Goal: Task Accomplishment & Management: Manage account settings

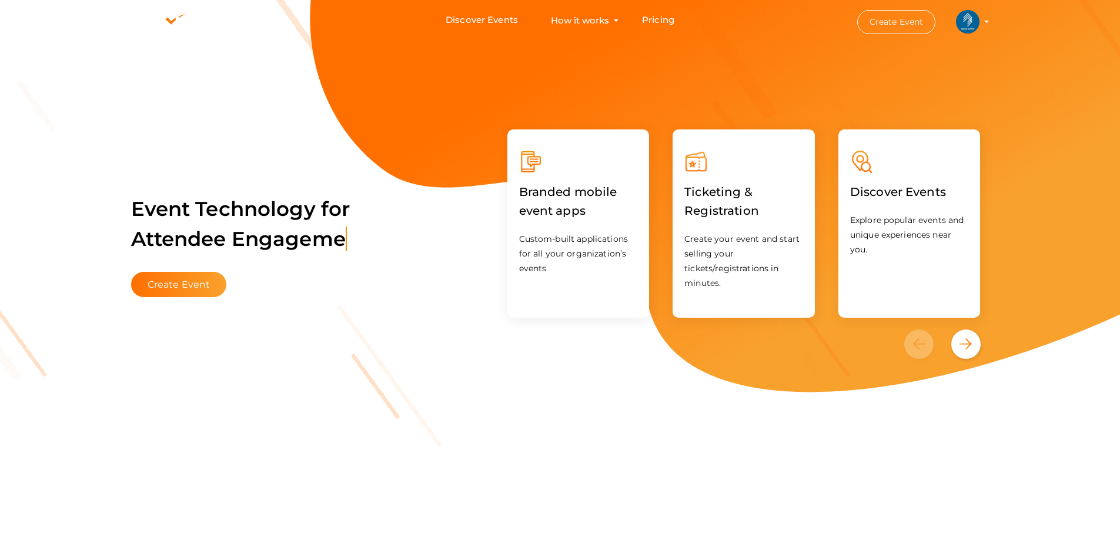
click at [986, 20] on li "Create Event IEEE SB GEC PALAKKAD ieee@gecskp.ac.in Personal Profile My Events …" at bounding box center [913, 22] width 158 height 42
click at [986, 23] on li "Create Event IEEE SB GEC PALAKKAD ieee@gecskp.ac.in Personal Profile My Events …" at bounding box center [913, 22] width 158 height 42
click at [979, 21] on profile-pic at bounding box center [968, 20] width 24 height 9
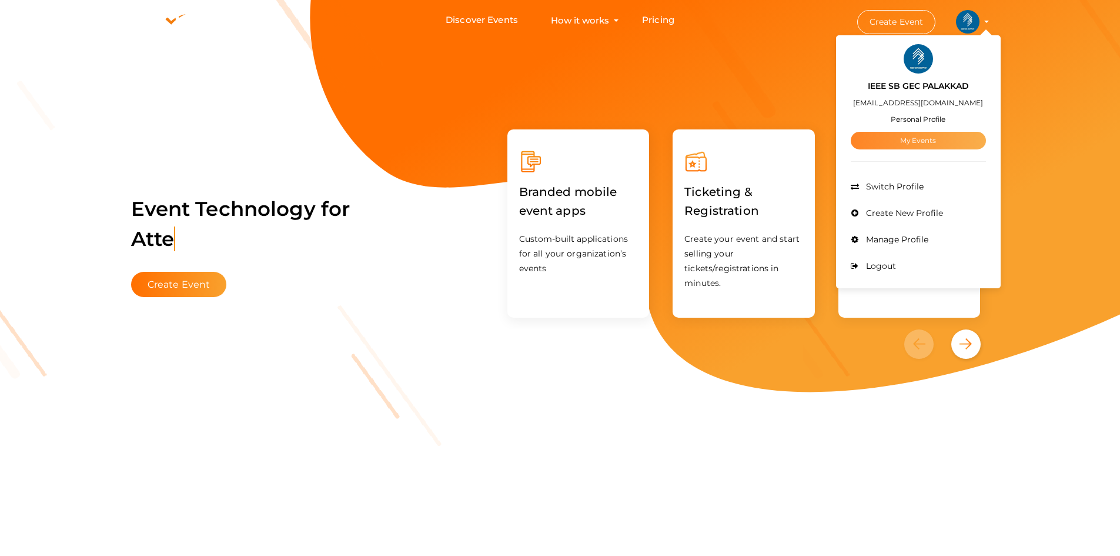
click at [928, 142] on link "My Events" at bounding box center [918, 141] width 135 height 18
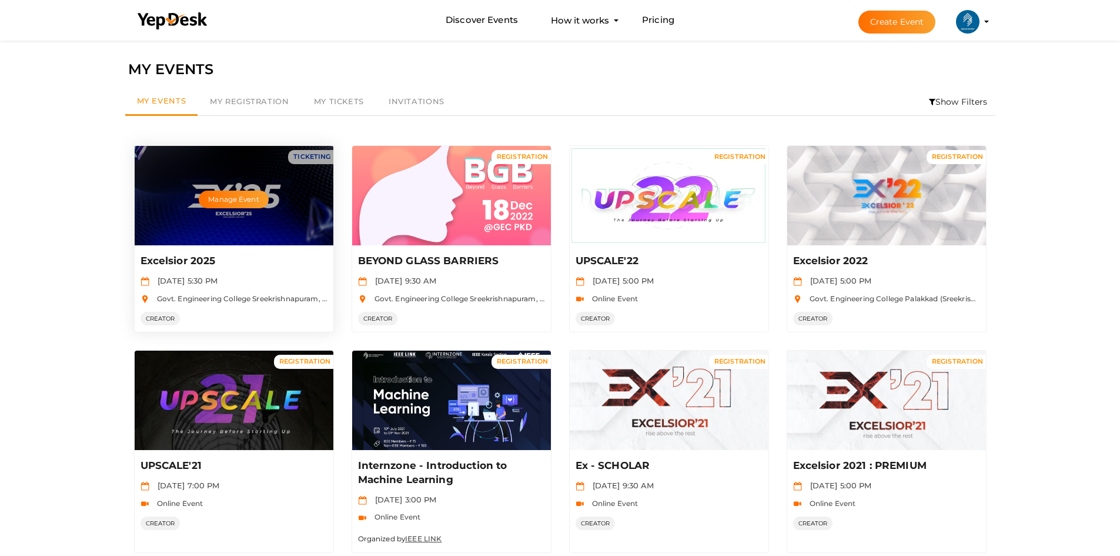
click at [254, 179] on div "Manage Event" at bounding box center [234, 195] width 199 height 99
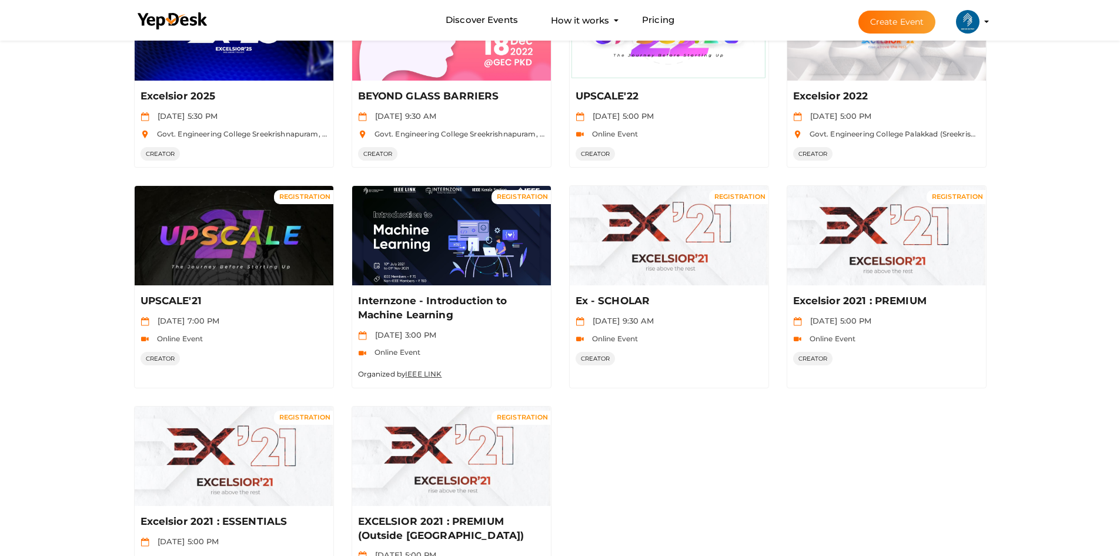
scroll to position [10, 0]
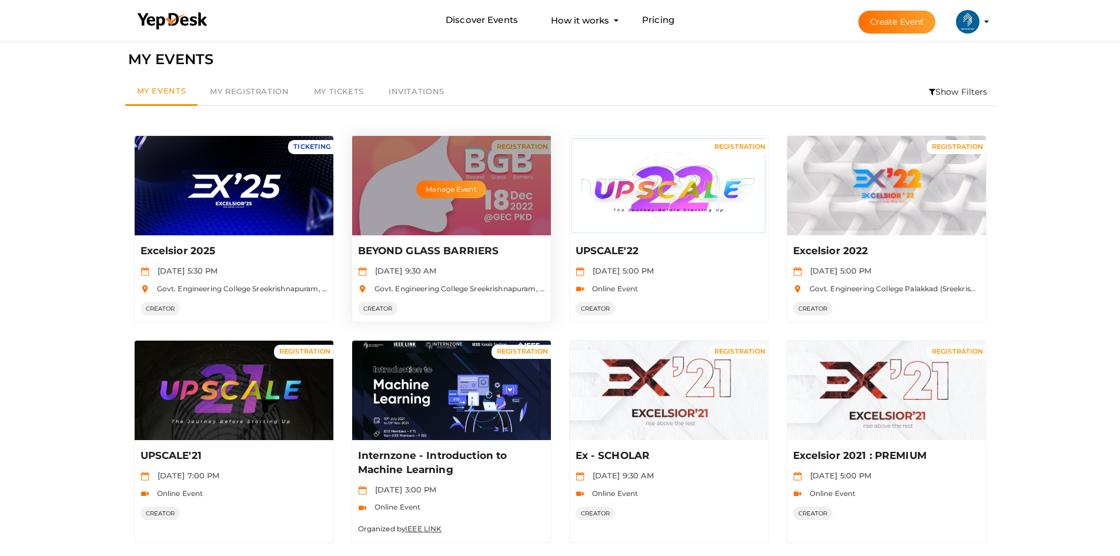
click at [454, 199] on div "Manage Event" at bounding box center [451, 185] width 199 height 99
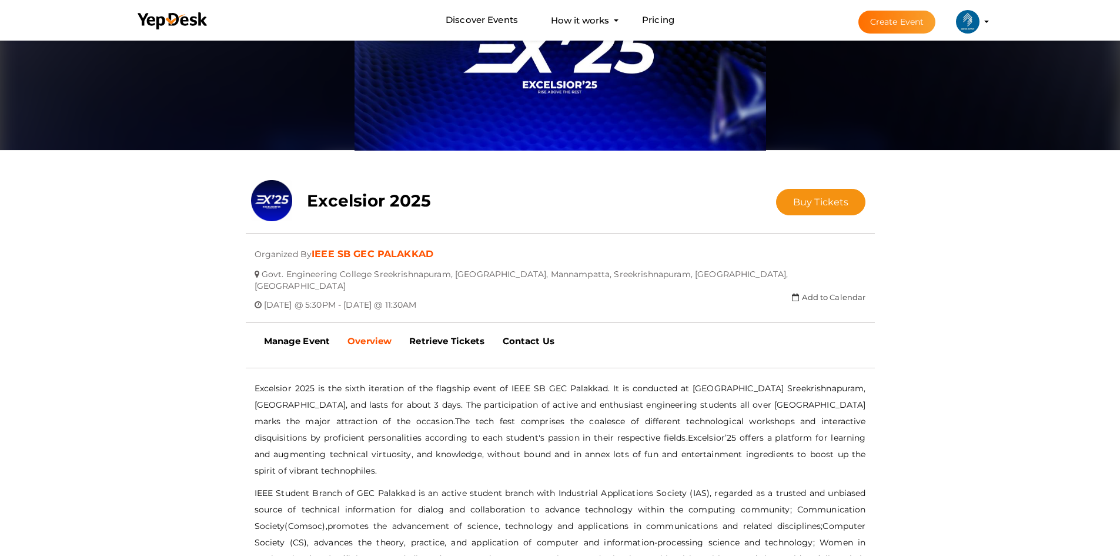
scroll to position [176, 0]
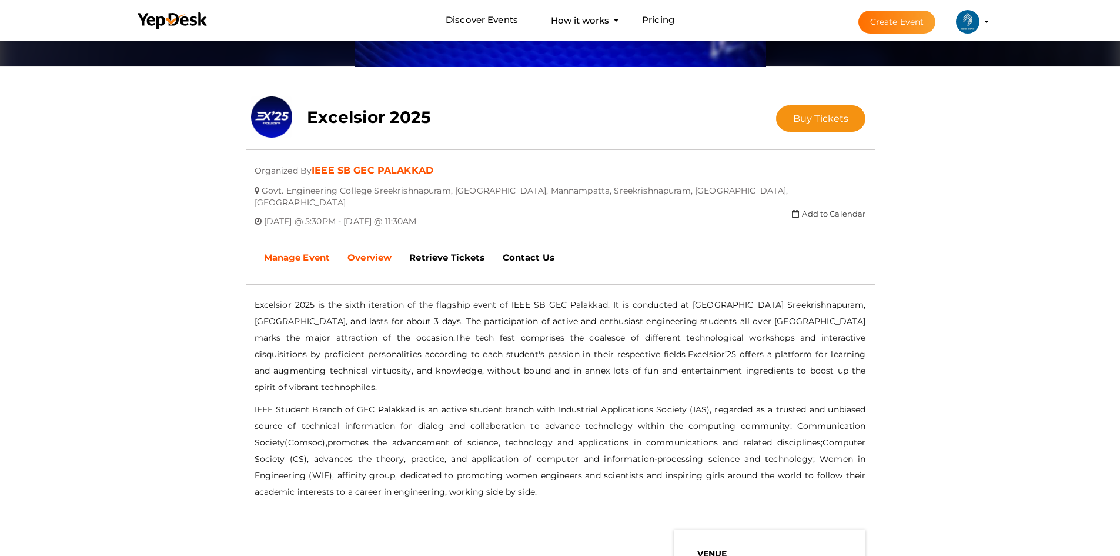
click at [305, 252] on b "Manage Event" at bounding box center [297, 257] width 66 height 11
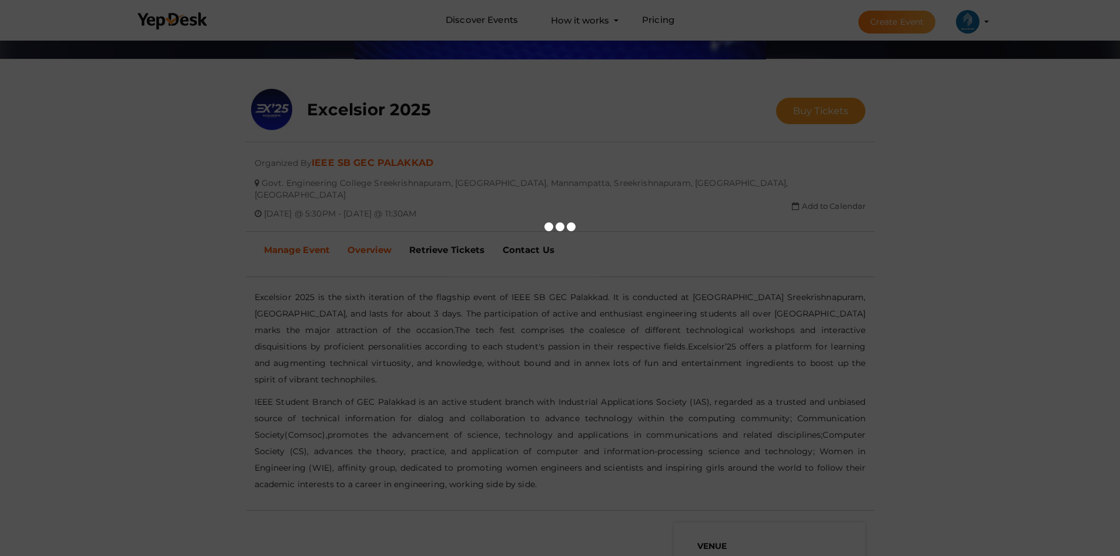
scroll to position [353, 0]
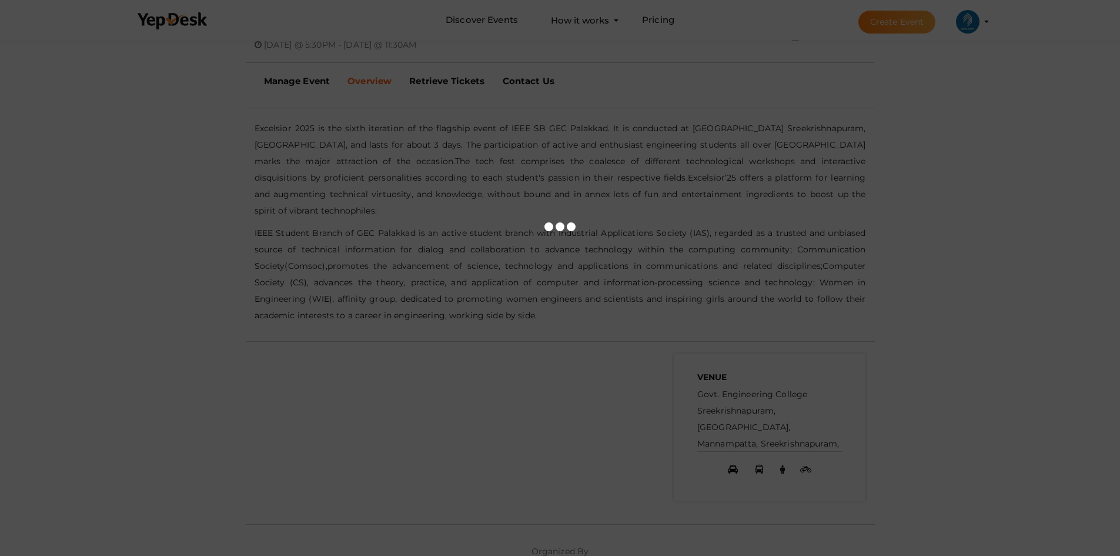
drag, startPoint x: 248, startPoint y: 113, endPoint x: 464, endPoint y: 208, distance: 236.2
click at [445, 201] on div at bounding box center [560, 278] width 1120 height 556
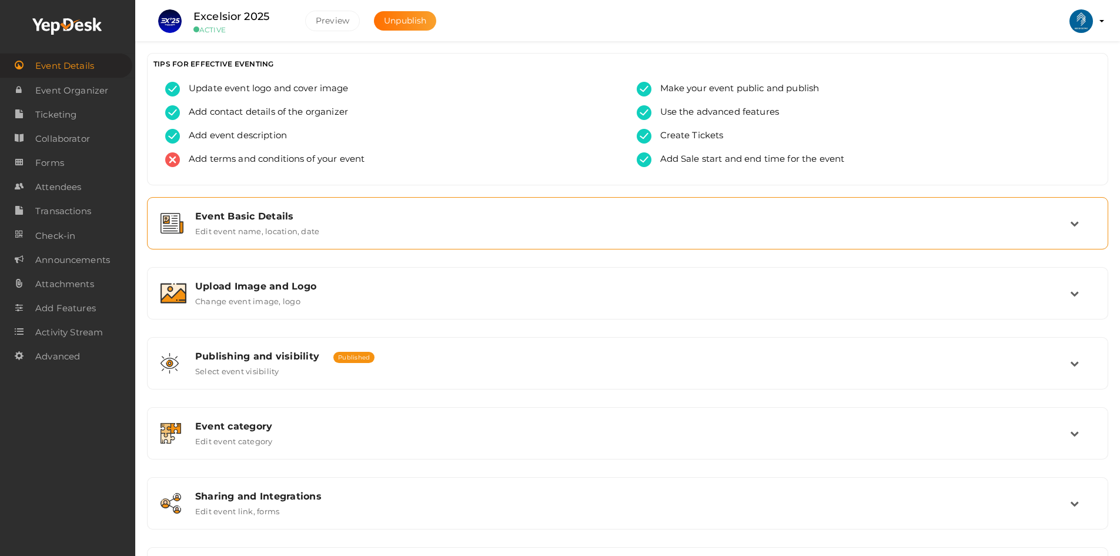
click at [273, 239] on div "Event Basic Details Edit event name, location, date" at bounding box center [627, 222] width 948 height 39
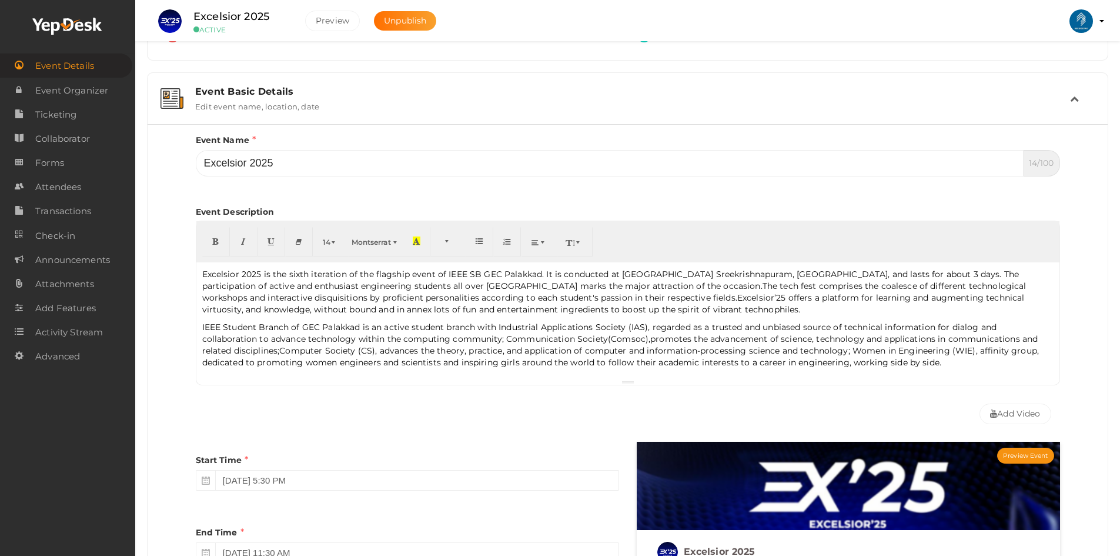
scroll to position [176, 0]
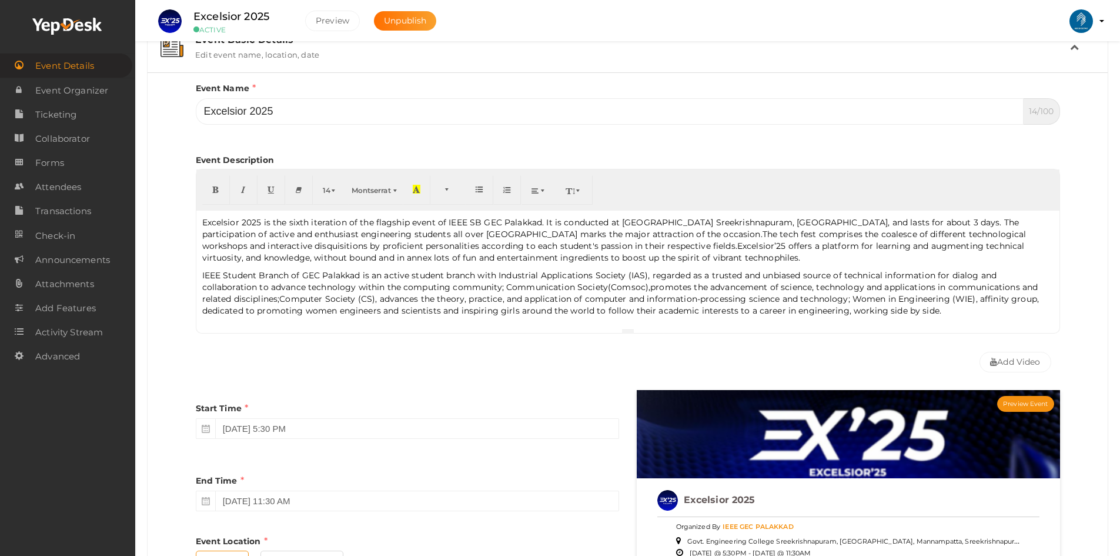
click at [270, 255] on p "Excelsior 2025 is the sixth iteration of the flagship event of IEEE SB GEC Pala…" at bounding box center [627, 239] width 851 height 47
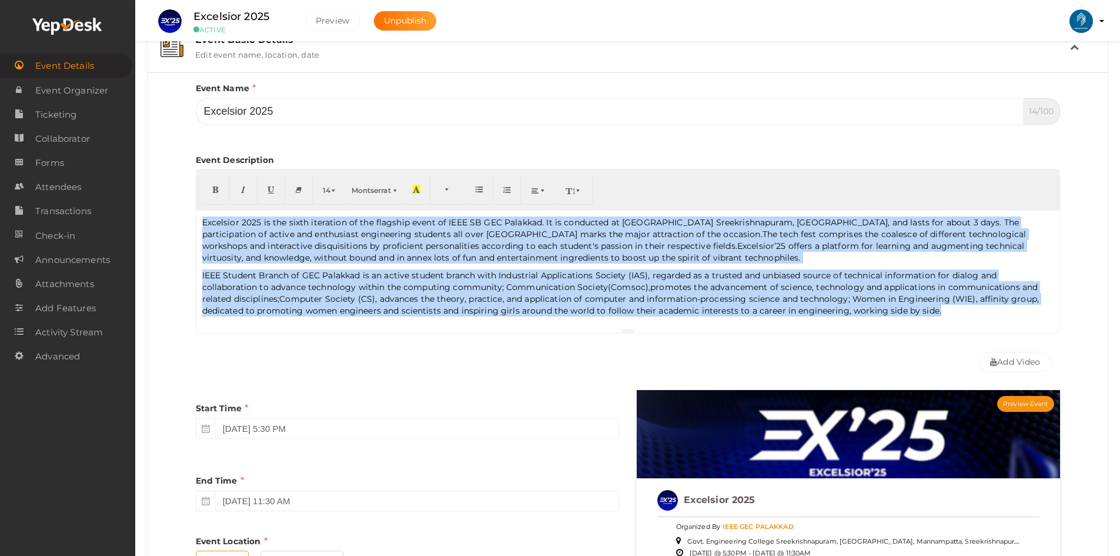
copy div "Loremipsu 9305 do sit ametc adipiscin el sed doeiusmo tempo in UTLA ET DOL Magn…"
click at [506, 331] on div at bounding box center [627, 330] width 863 height 5
click at [505, 325] on div "Excelsior 2025 is the sixth iteration of the flagship event of IEEE SB GEC Pala…" at bounding box center [627, 269] width 863 height 118
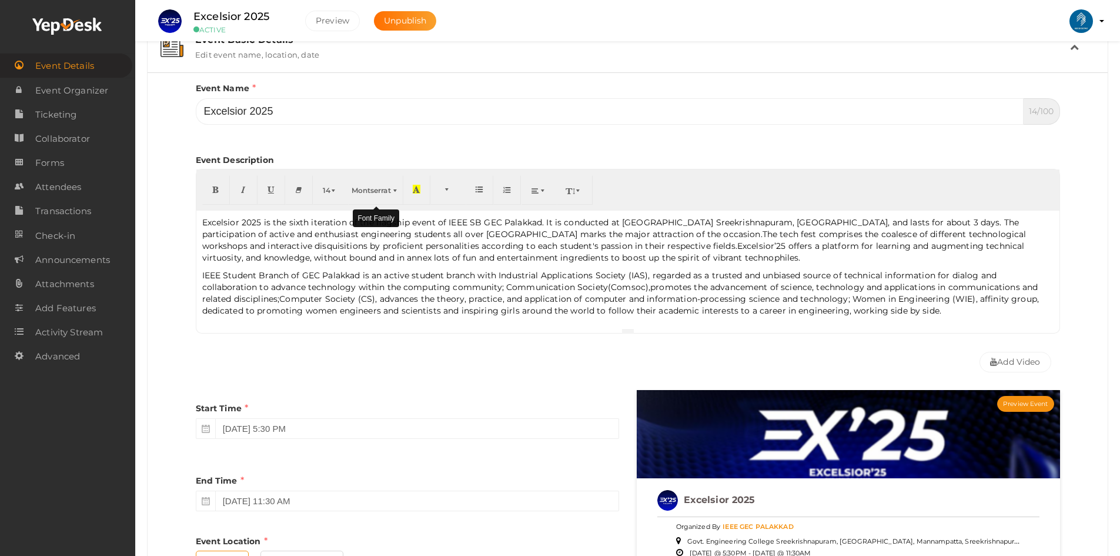
click at [385, 191] on span "Montserrat" at bounding box center [371, 190] width 39 height 9
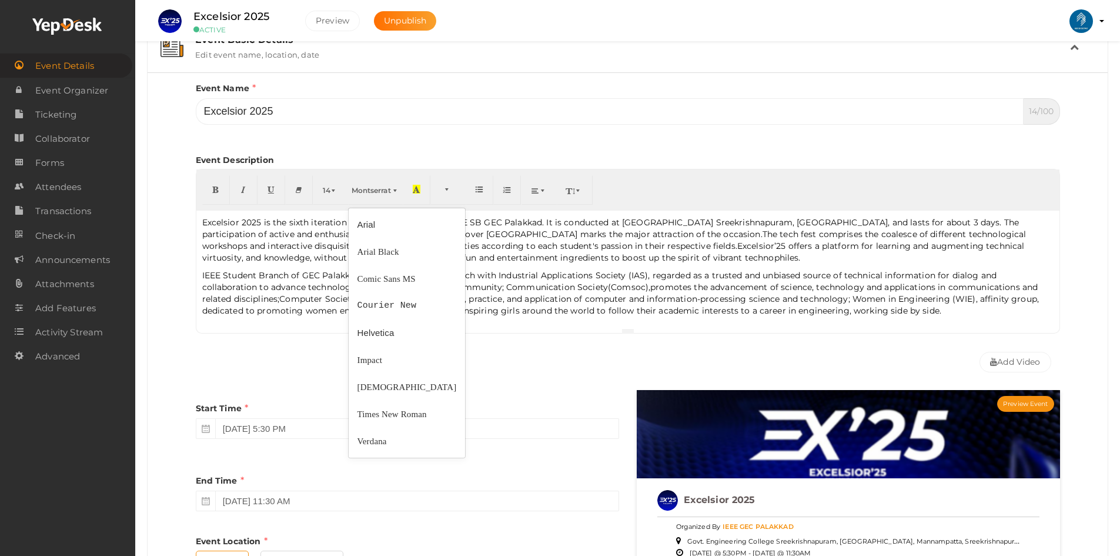
click at [302, 248] on p "Excelsior 2025 is the sixth iteration of the flagship event of IEEE SB GEC Pala…" at bounding box center [627, 239] width 851 height 47
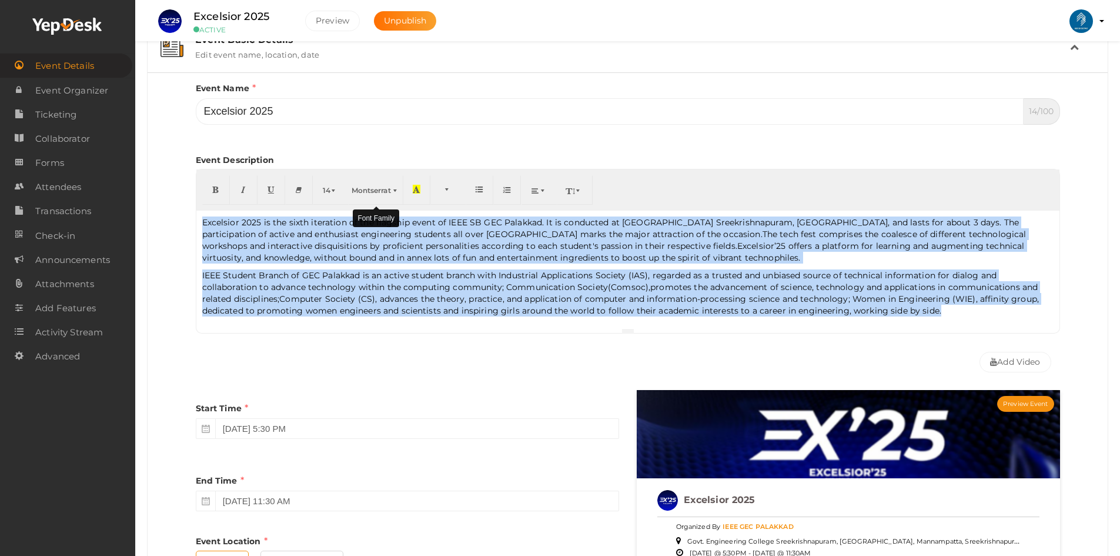
click at [358, 190] on span "Montserrat" at bounding box center [371, 190] width 39 height 9
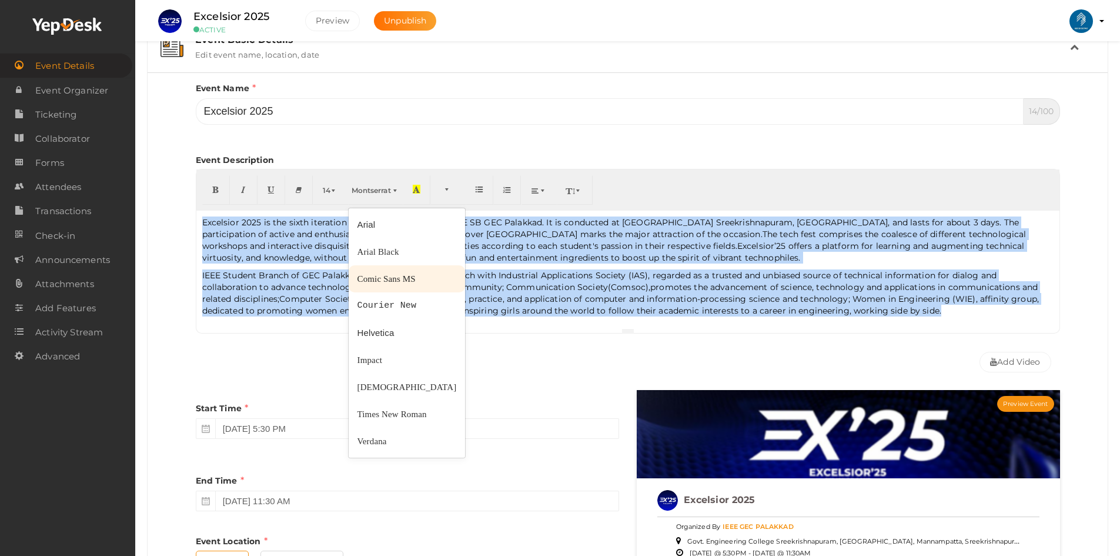
click at [381, 281] on span "Comic Sans MS" at bounding box center [386, 278] width 58 height 9
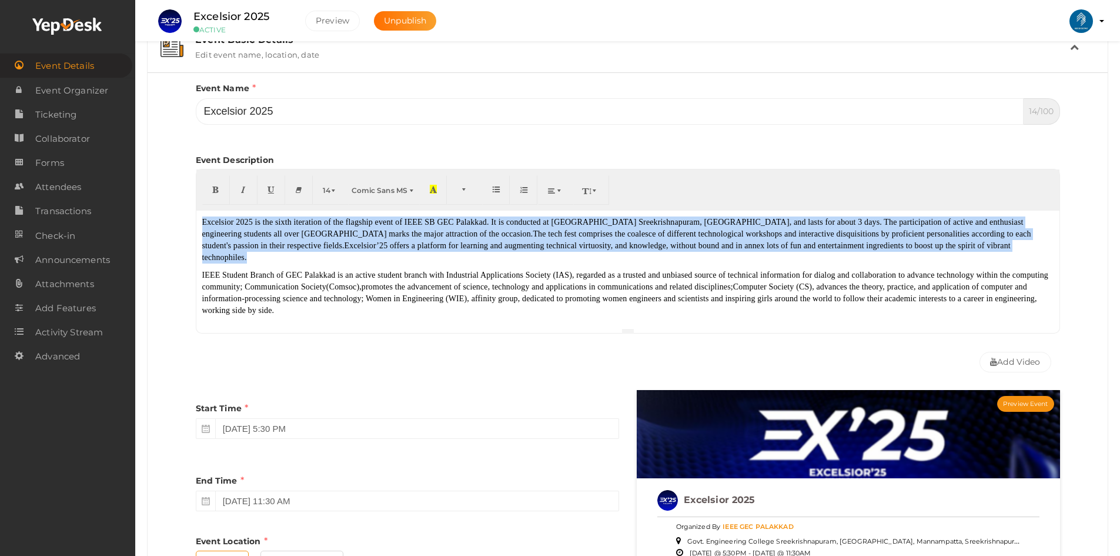
click at [367, 275] on font "IEEE Student Branch of GEC Palakkad is an active student branch with Industrial…" at bounding box center [625, 292] width 847 height 44
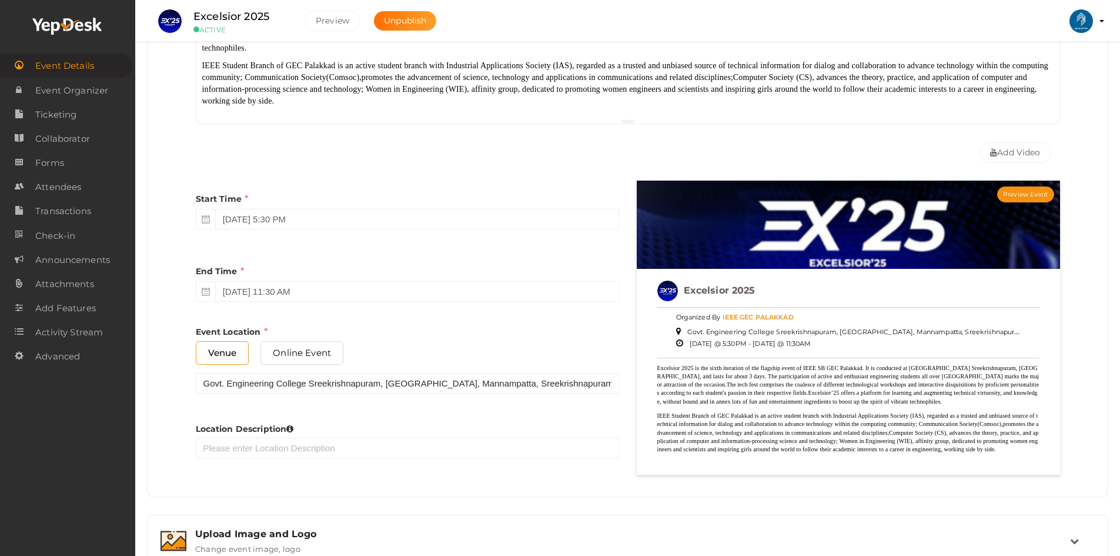
scroll to position [353, 0]
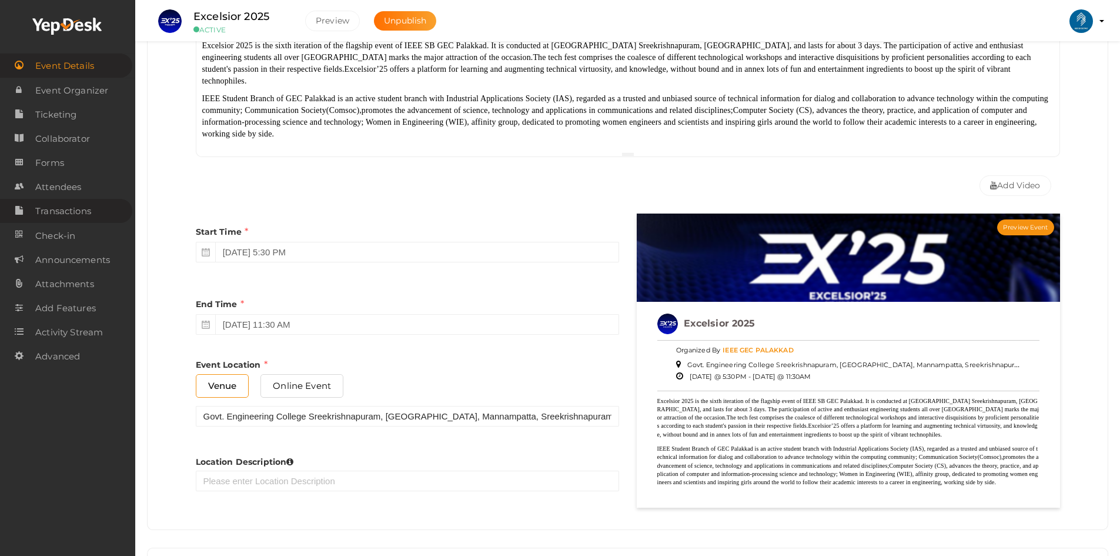
click at [46, 209] on span "Transactions" at bounding box center [63, 211] width 56 height 24
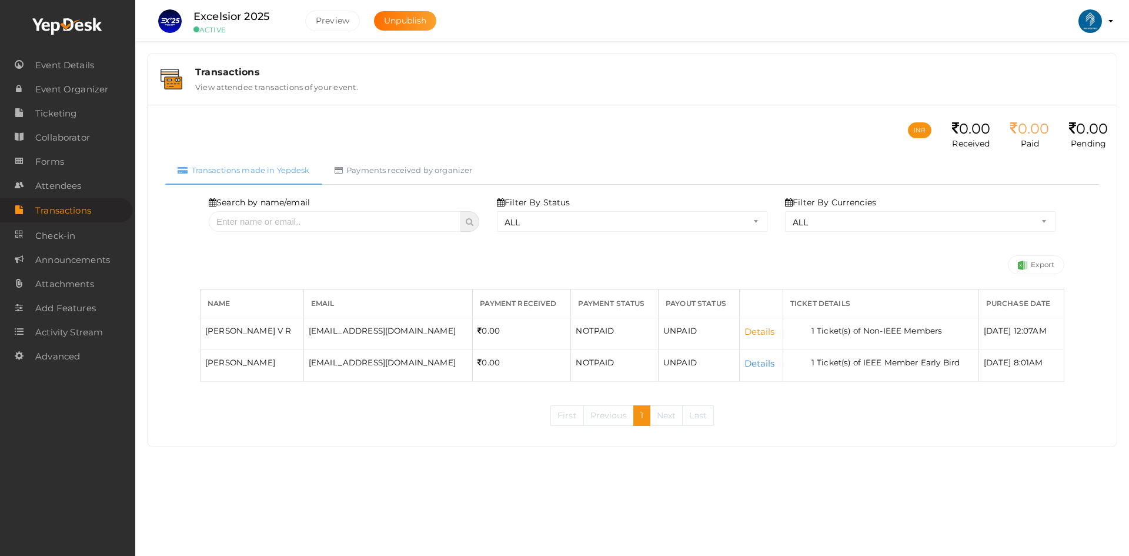
click at [744, 330] on link "Details" at bounding box center [759, 331] width 31 height 11
click at [744, 331] on link "Details" at bounding box center [759, 331] width 31 height 11
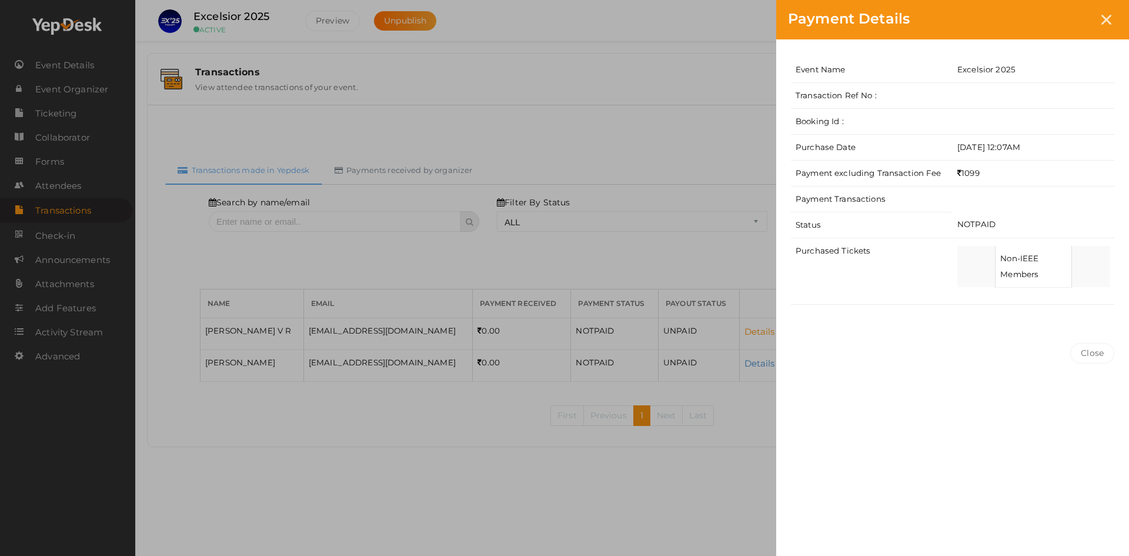
click at [725, 331] on body "Discover Events How it works Powerful Registration / Ticketing Start selling yo…" at bounding box center [564, 278] width 1129 height 556
click at [1086, 352] on button "Close" at bounding box center [1092, 353] width 44 height 21
click at [1105, 352] on button "Close" at bounding box center [1092, 353] width 44 height 21
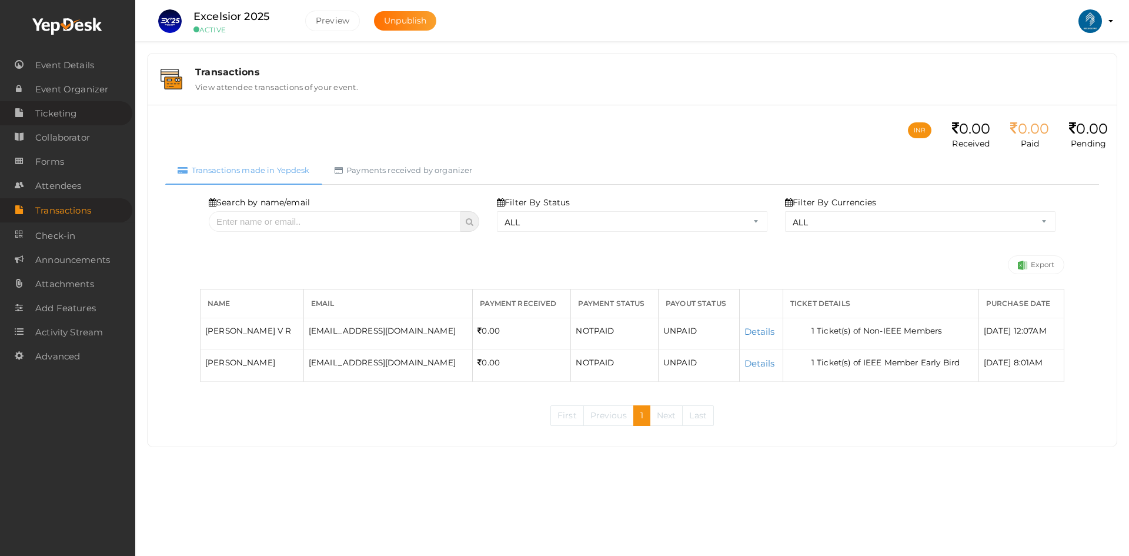
click at [57, 117] on span "Ticketing" at bounding box center [55, 114] width 41 height 24
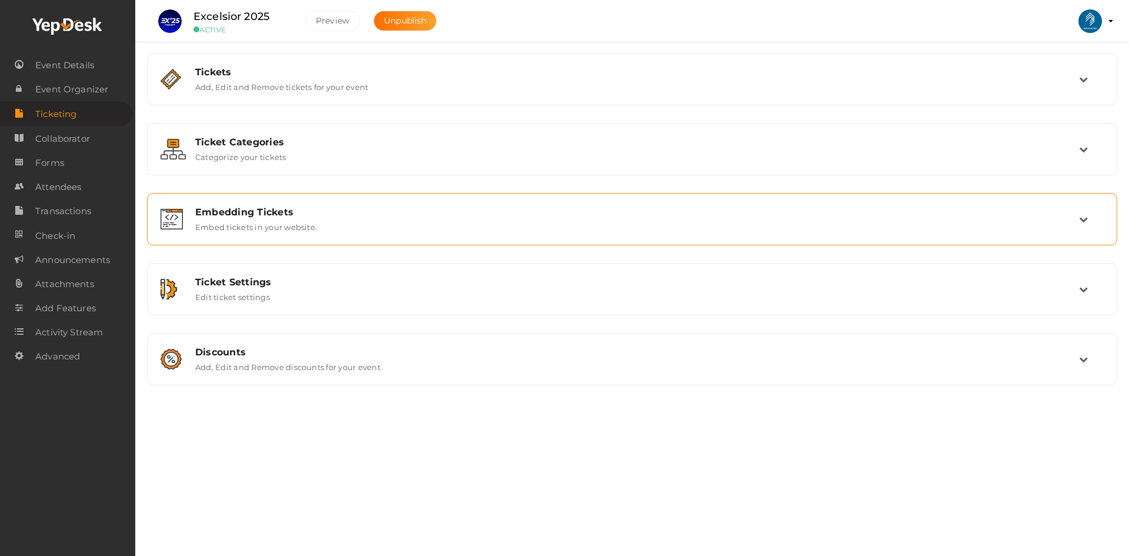
click at [310, 236] on div "Embedding Tickets Embed tickets in your website." at bounding box center [631, 218] width 957 height 39
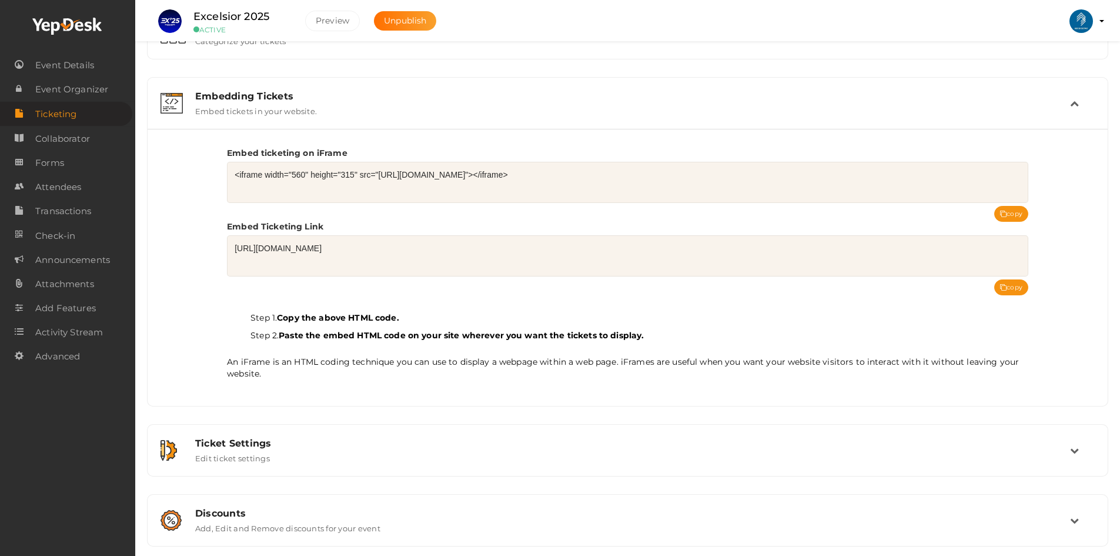
scroll to position [124, 0]
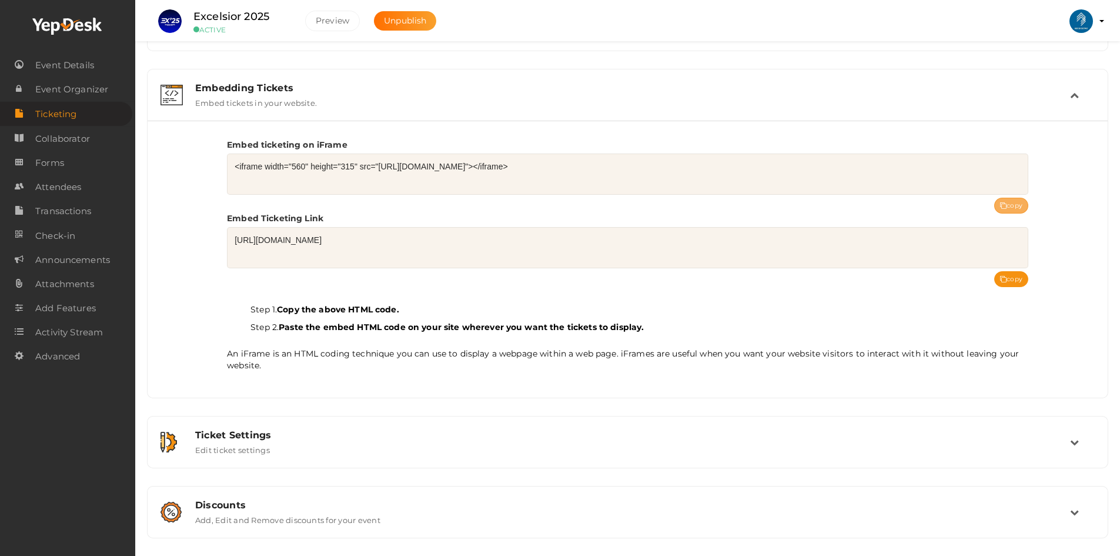
click at [1002, 199] on button "copy" at bounding box center [1011, 206] width 34 height 16
click at [1001, 279] on icon at bounding box center [1003, 279] width 6 height 6
click at [493, 241] on textarea "[URL][DOMAIN_NAME]" at bounding box center [627, 247] width 801 height 41
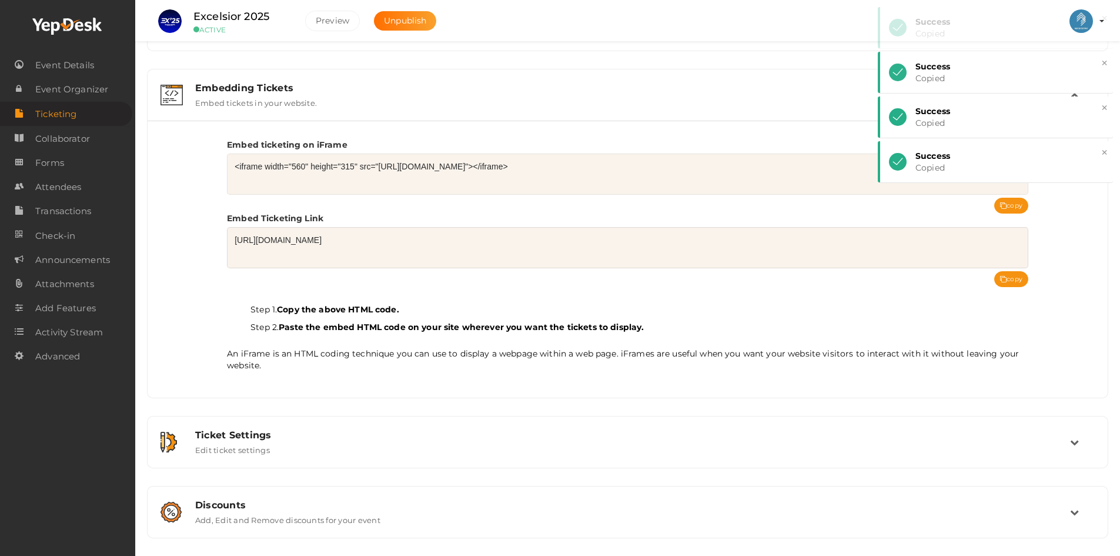
click at [493, 241] on textarea "[URL][DOMAIN_NAME]" at bounding box center [627, 247] width 801 height 41
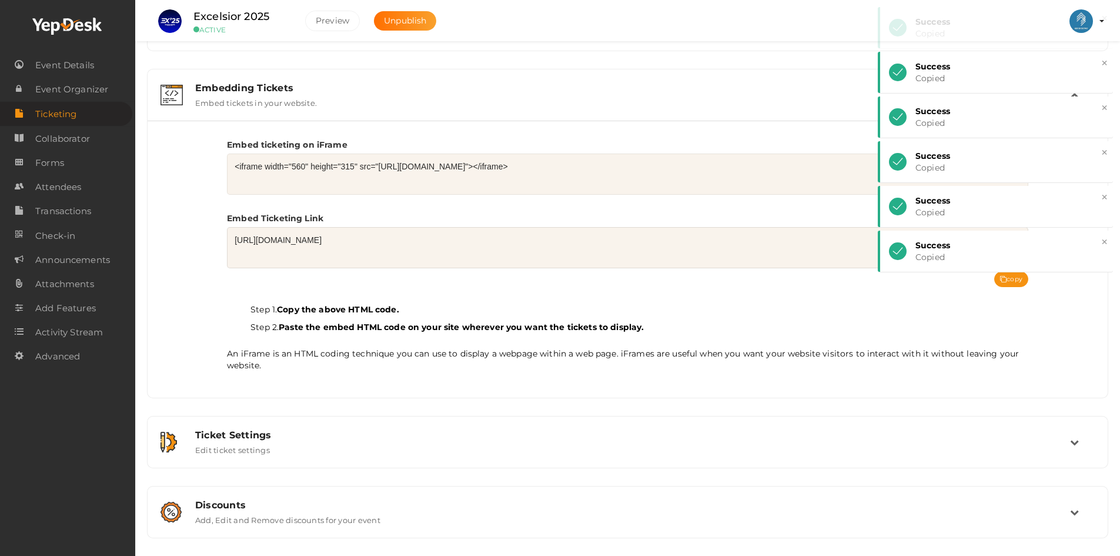
click at [493, 241] on textarea "[URL][DOMAIN_NAME]" at bounding box center [627, 247] width 801 height 41
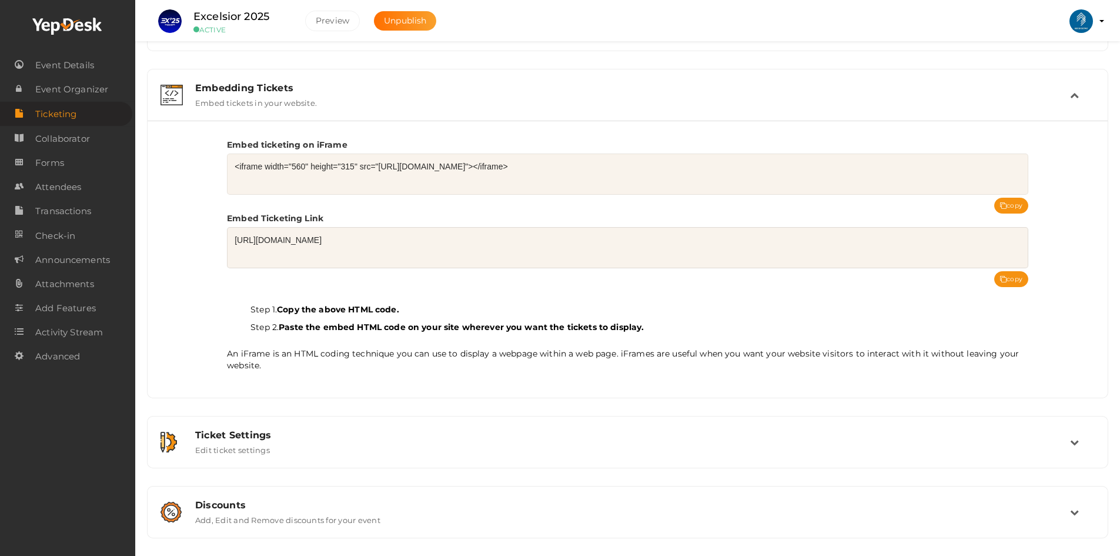
drag, startPoint x: 233, startPoint y: 245, endPoint x: 576, endPoint y: 240, distance: 342.8
click at [576, 240] on textarea "[URL][DOMAIN_NAME]" at bounding box center [627, 247] width 801 height 41
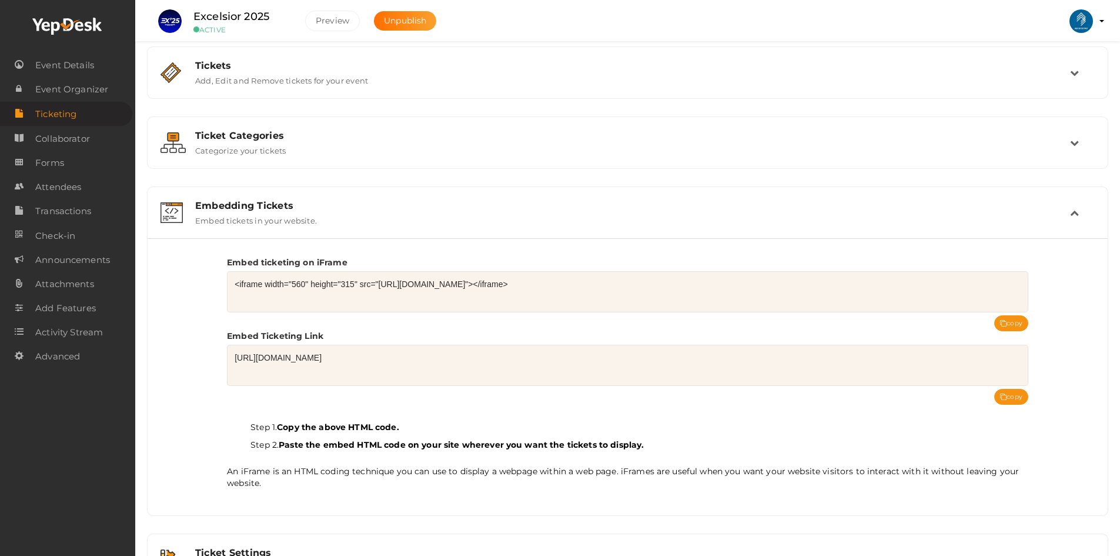
scroll to position [2, 0]
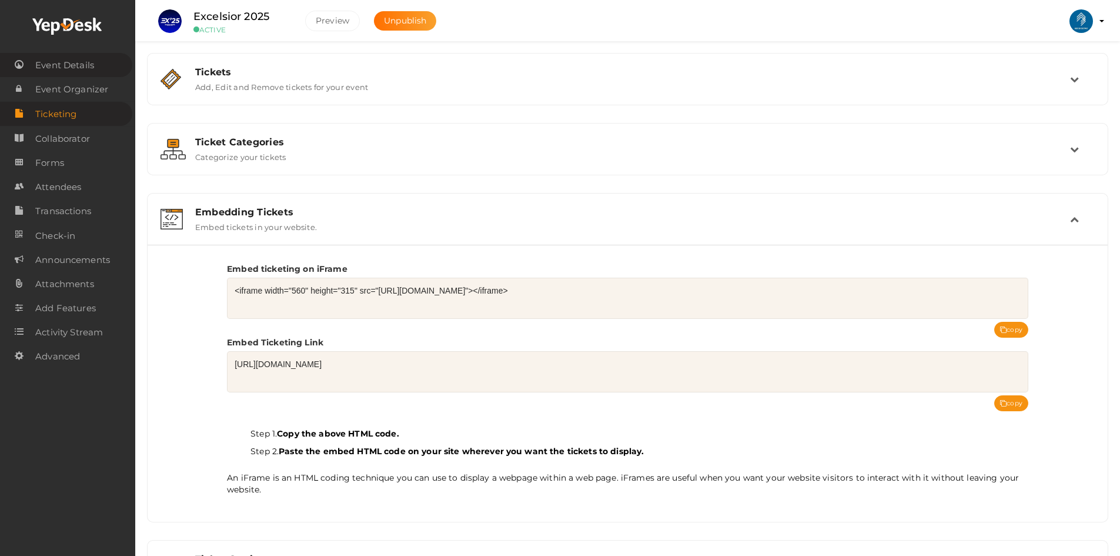
click at [79, 61] on span "Event Details" at bounding box center [64, 65] width 59 height 24
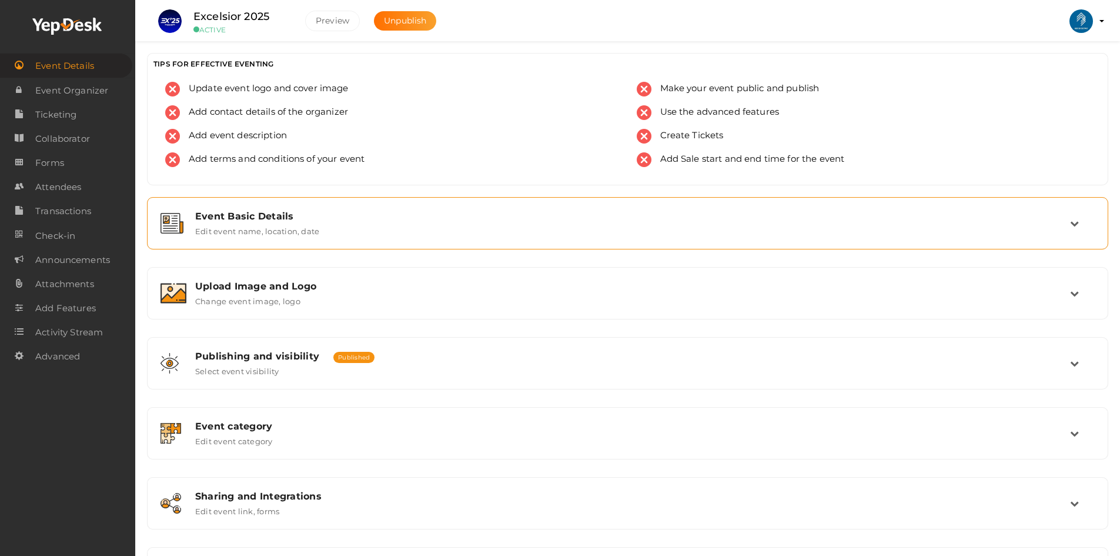
click at [238, 213] on div "Event Basic Details" at bounding box center [632, 215] width 875 height 11
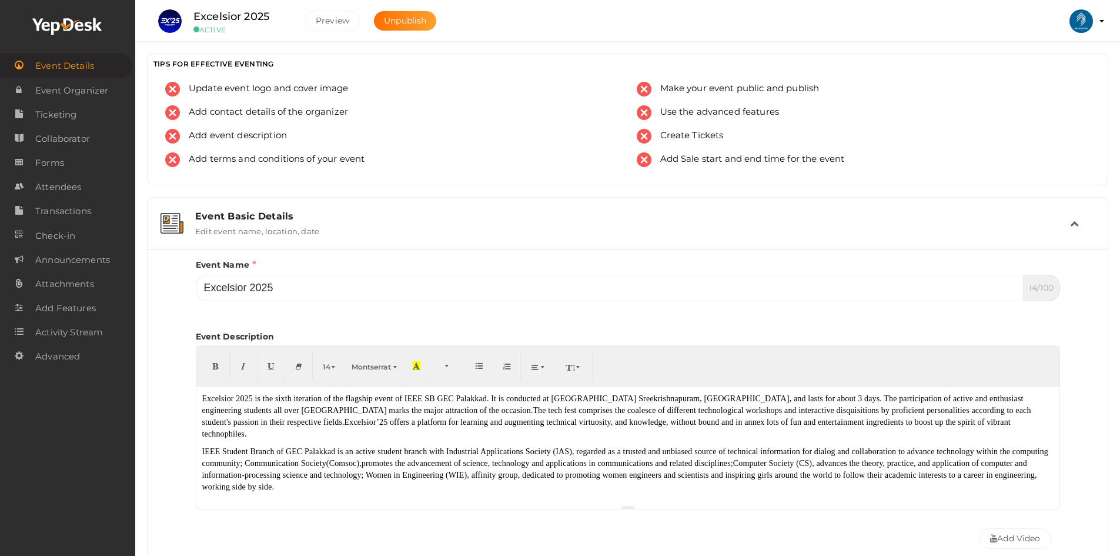
scroll to position [235, 0]
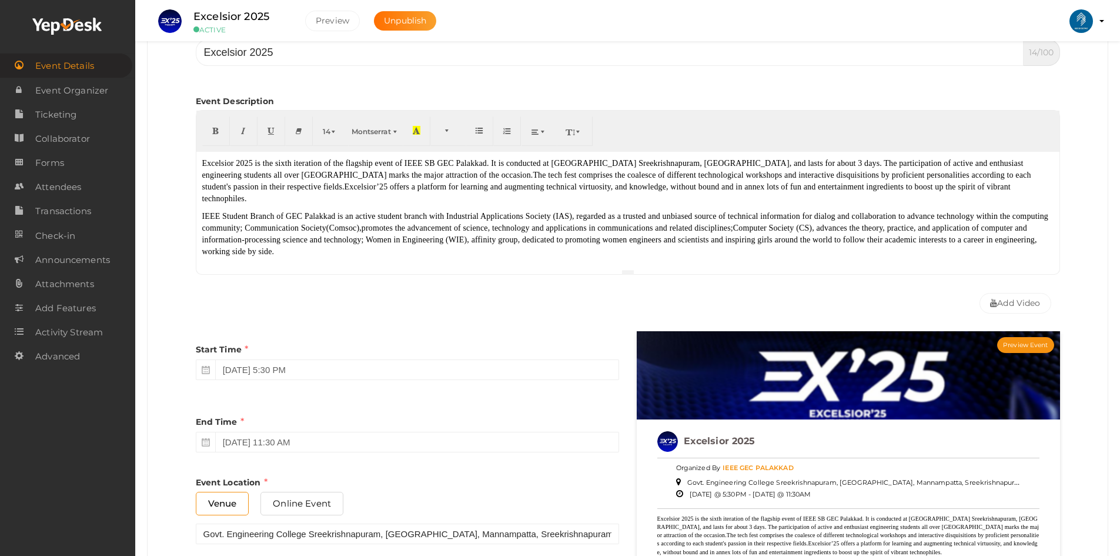
click at [289, 234] on font "IEEE Student Branch of GEC Palakkad is an active student branch with Industrial…" at bounding box center [625, 234] width 847 height 44
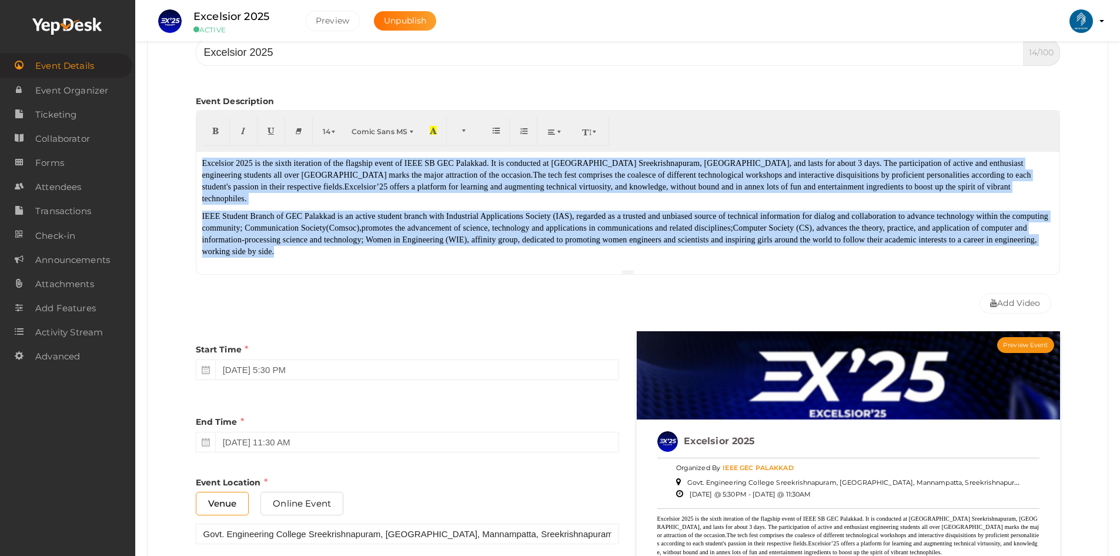
paste div
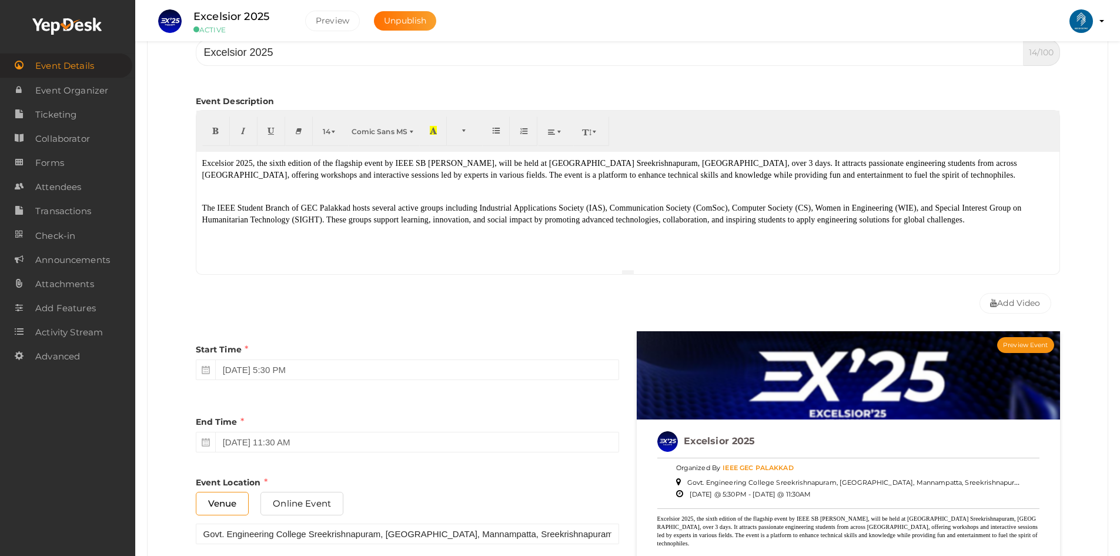
click at [242, 193] on div "Excelsior 2025, the sixth edition of the flagship event by IEEE SB [PERSON_NAME…" at bounding box center [627, 211] width 863 height 118
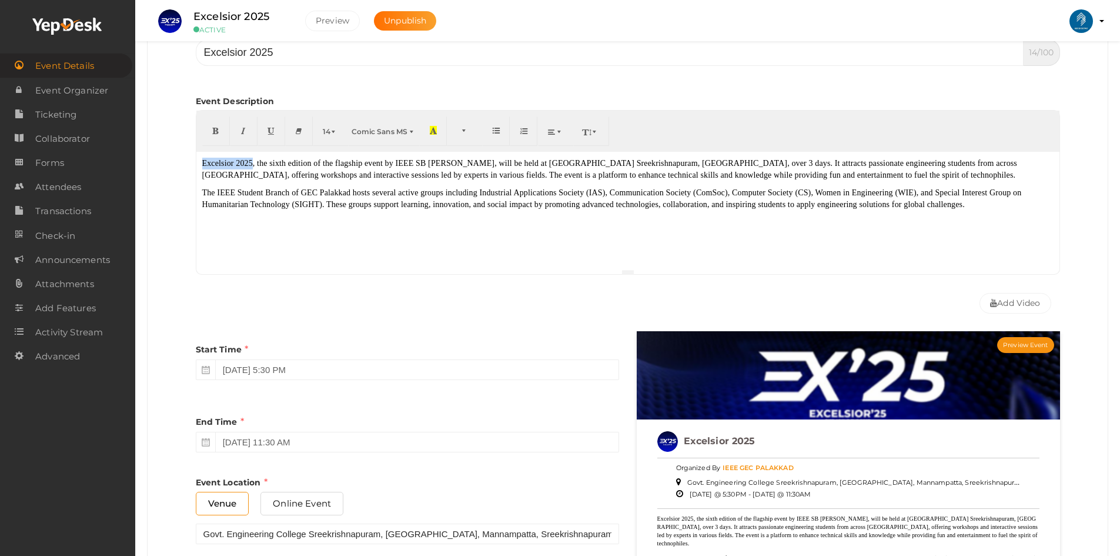
drag, startPoint x: 201, startPoint y: 163, endPoint x: 260, endPoint y: 164, distance: 58.8
click at [260, 164] on div "Excelsior 2025, the sixth edition of the flagship event by IEEE SB [PERSON_NAME…" at bounding box center [627, 211] width 863 height 118
click at [280, 209] on font "The IEEE Student Branch of GEC Palakkad hosts several active groups including I…" at bounding box center [612, 198] width 820 height 21
drag, startPoint x: 433, startPoint y: 163, endPoint x: 521, endPoint y: 165, distance: 88.8
click at [521, 165] on font "Excelsior 2025 , the sixth edition of the flagship event by IEEE SB [PERSON_NAM…" at bounding box center [616, 169] width 828 height 21
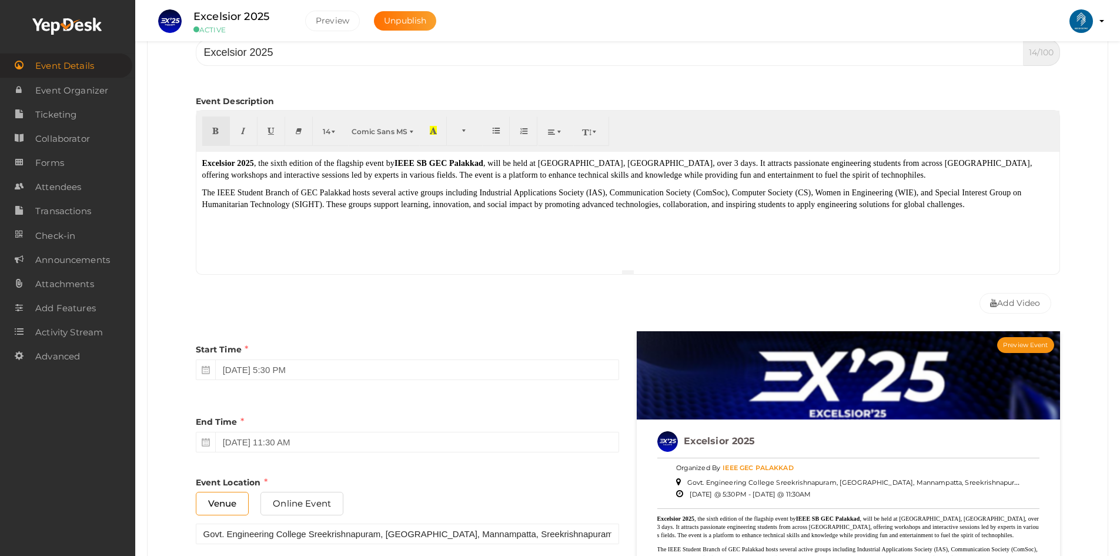
click at [647, 209] on font "The IEEE Student Branch of GEC Palakkad hosts several active groups including I…" at bounding box center [612, 198] width 820 height 21
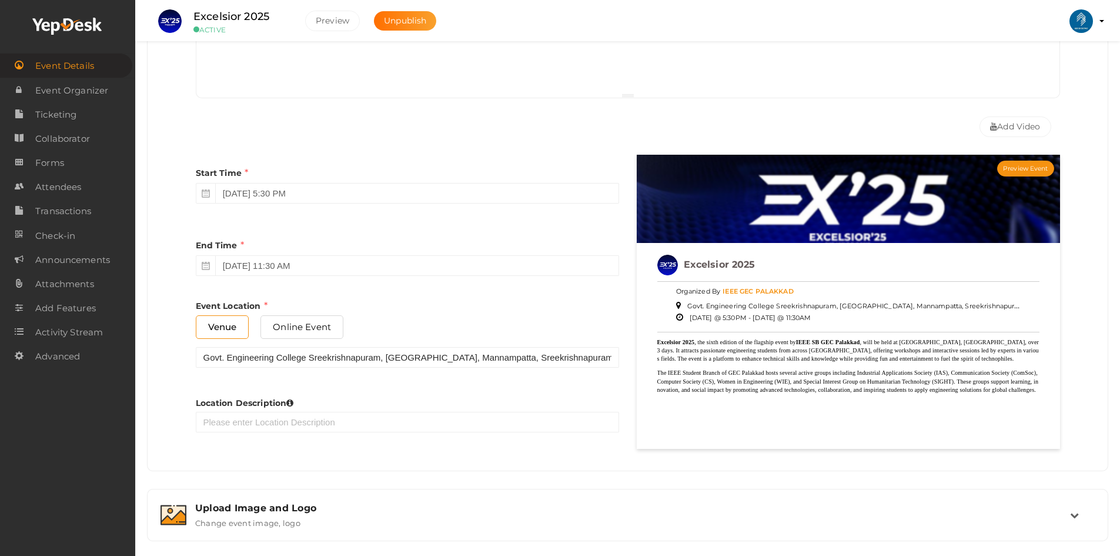
click at [432, 218] on div "Start Time [DATE] 5:30 PM End Time [DATE] 11:30 AM End Time must be greater tha…" at bounding box center [407, 305] width 441 height 301
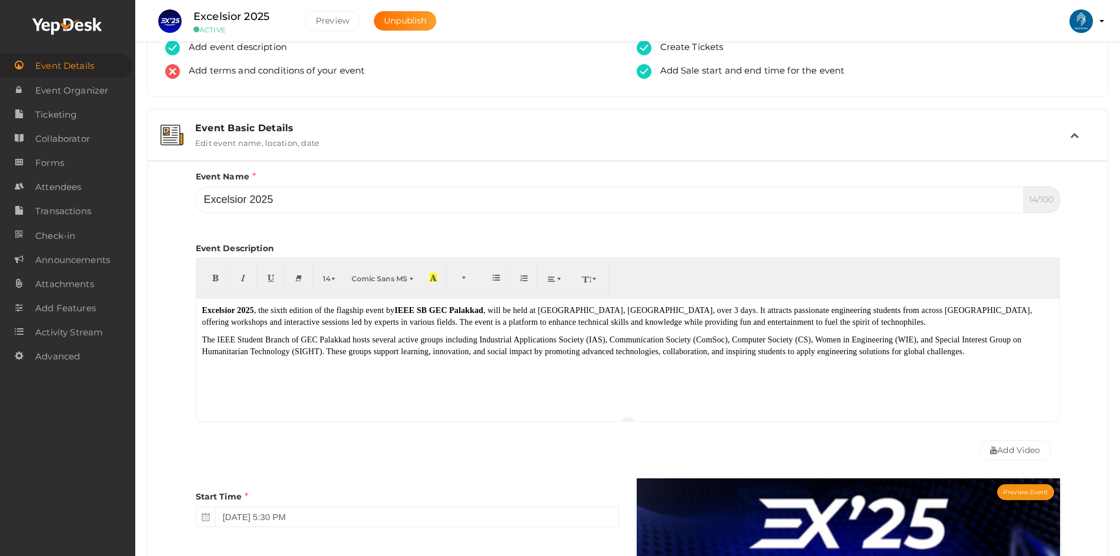
scroll to position [0, 0]
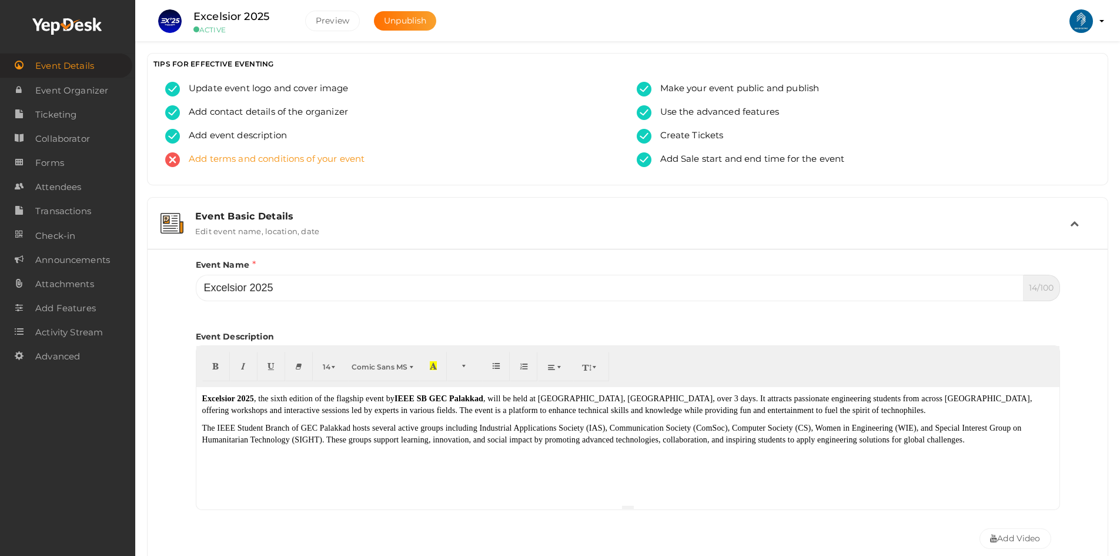
click at [246, 162] on span "Add terms and conditions of your event" at bounding box center [272, 159] width 185 height 15
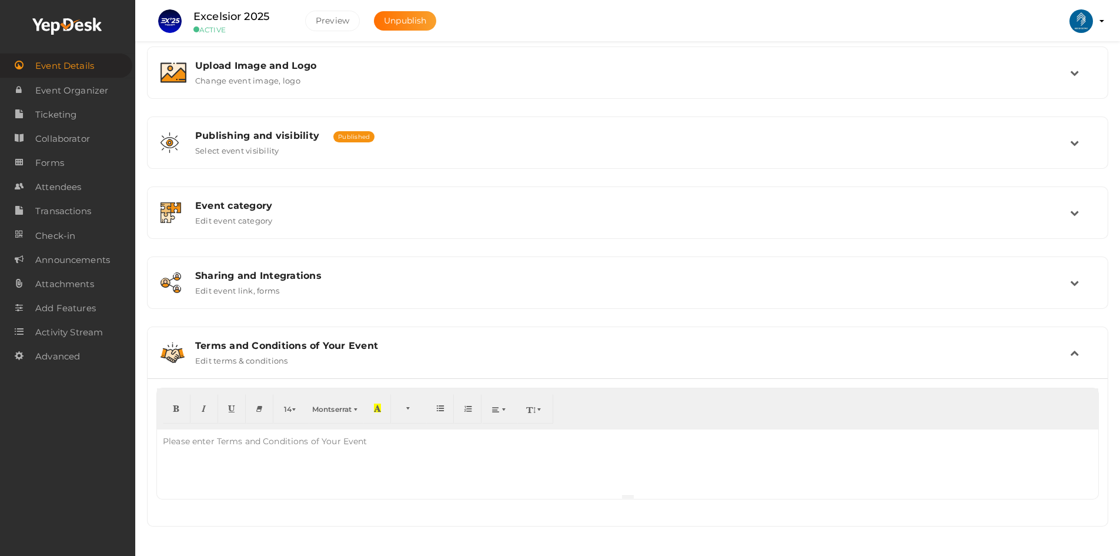
scroll to position [220, 0]
click at [300, 349] on div "Terms and Conditions of Your Event" at bounding box center [632, 345] width 875 height 11
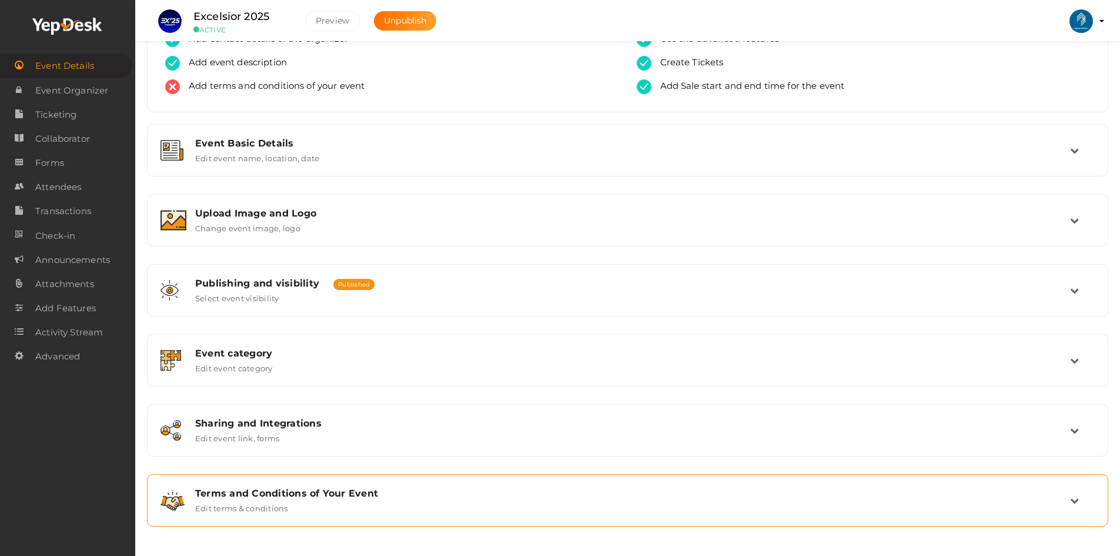
click at [299, 489] on div "Terms and Conditions of Your Event" at bounding box center [632, 492] width 875 height 11
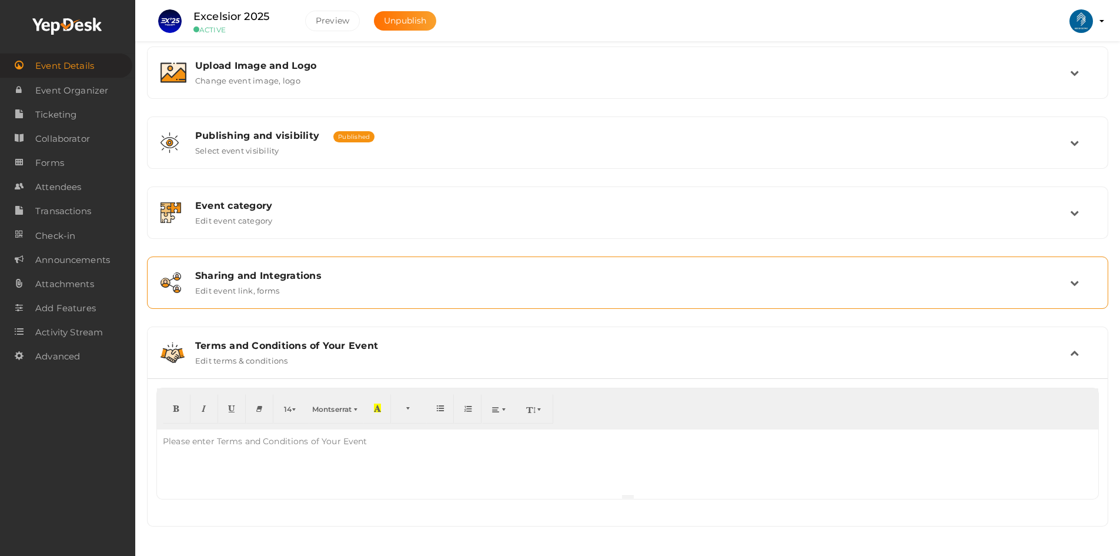
click at [297, 295] on div "Sharing and Integrations Edit event link, forms" at bounding box center [628, 282] width 884 height 25
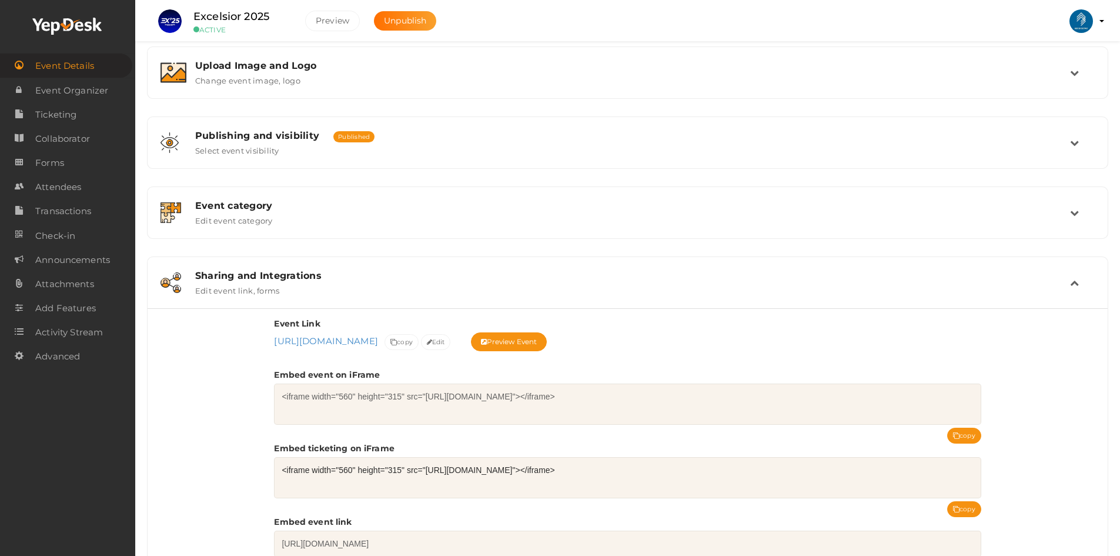
scroll to position [408, 0]
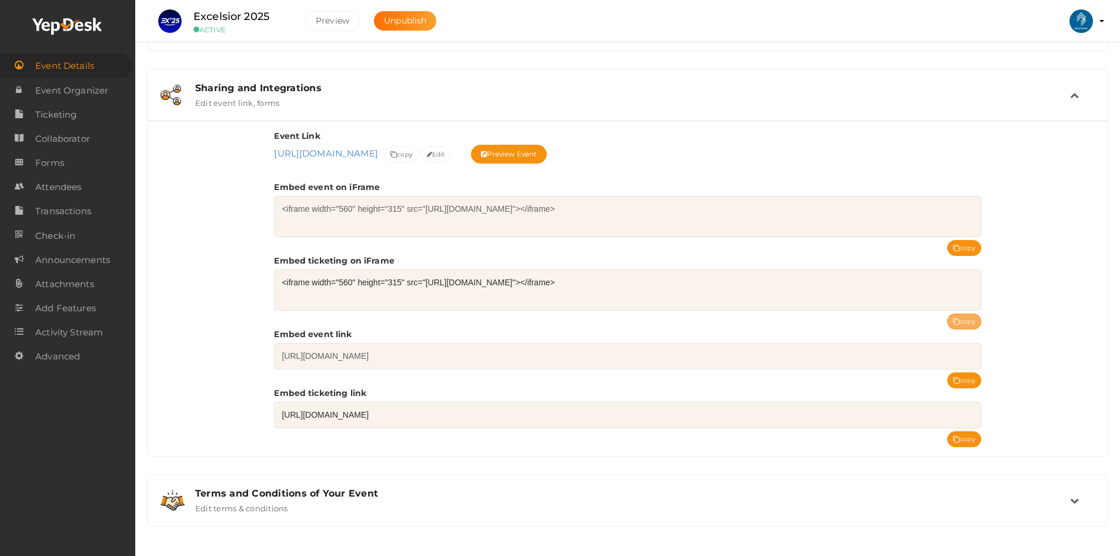
click at [958, 319] on icon at bounding box center [956, 322] width 6 height 6
click at [1051, 429] on div "Event Link [URL][DOMAIN_NAME] [URL][DOMAIN_NAME] Event uri is mandatory. Event …" at bounding box center [628, 288] width 960 height 335
click at [963, 437] on button "copy" at bounding box center [964, 439] width 34 height 16
click at [961, 317] on button "copy" at bounding box center [964, 321] width 34 height 16
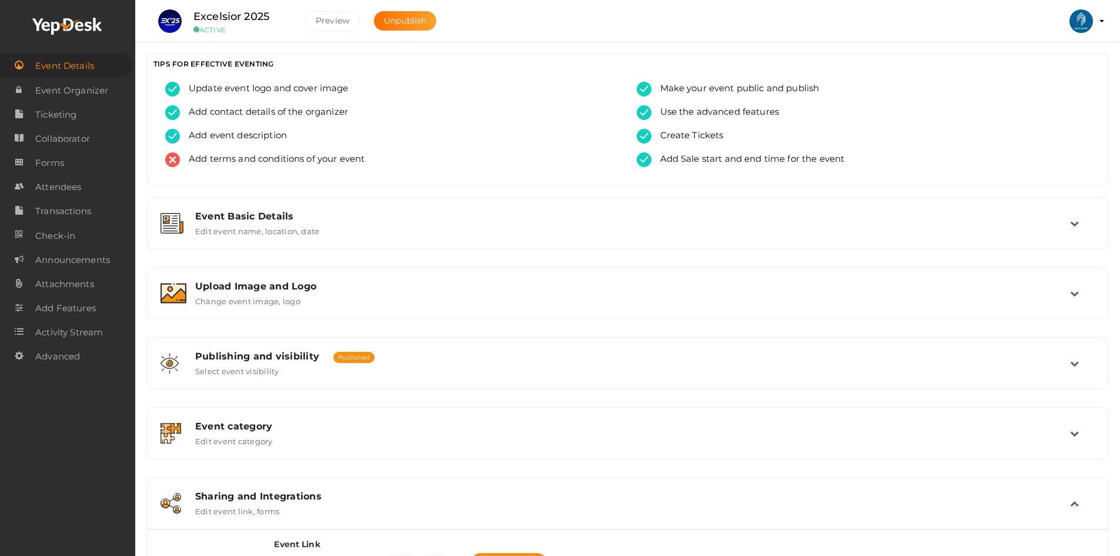
scroll to position [118, 0]
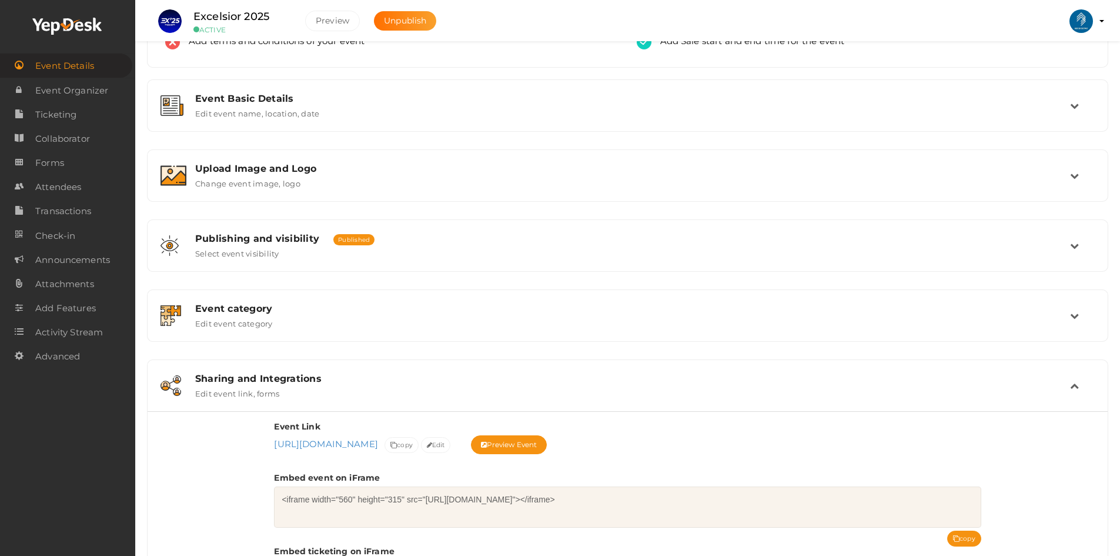
click at [1070, 390] on td at bounding box center [1082, 385] width 25 height 25
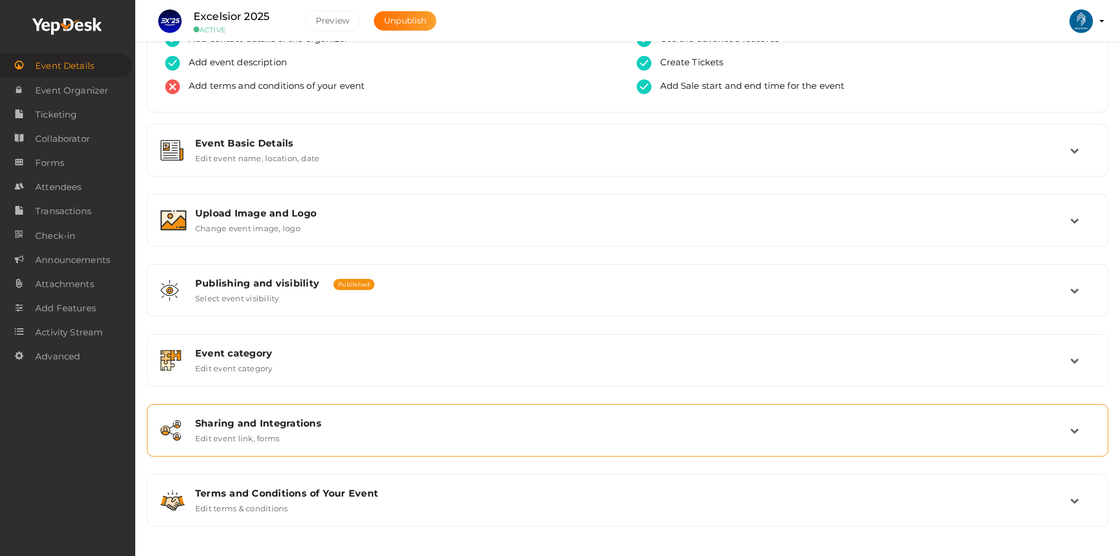
scroll to position [73, 0]
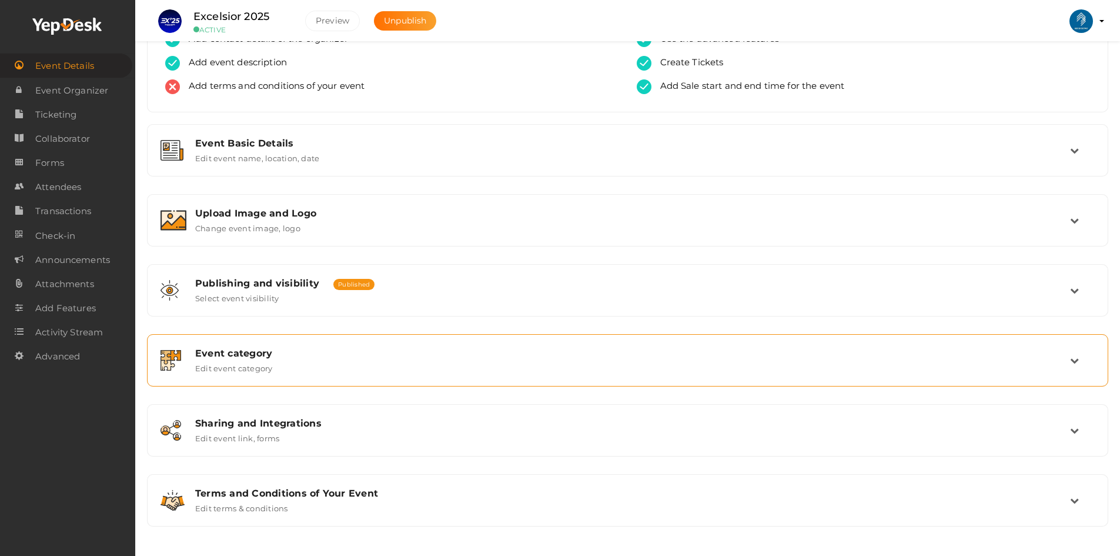
click at [304, 363] on div "Event category Edit event category" at bounding box center [628, 359] width 884 height 25
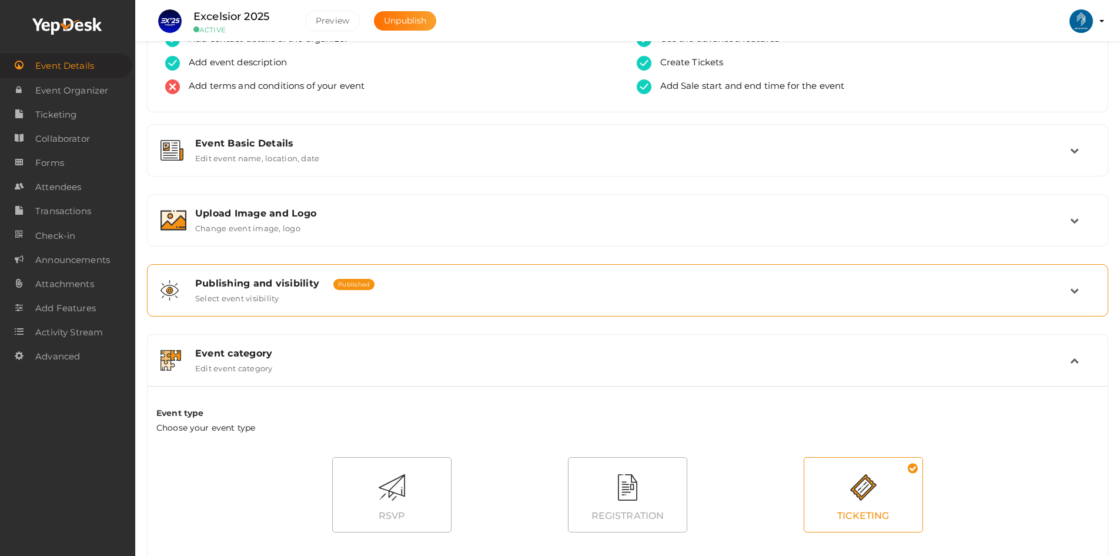
click at [303, 298] on div "Publishing and visibility Published UnPublished Select event visibility" at bounding box center [628, 289] width 884 height 25
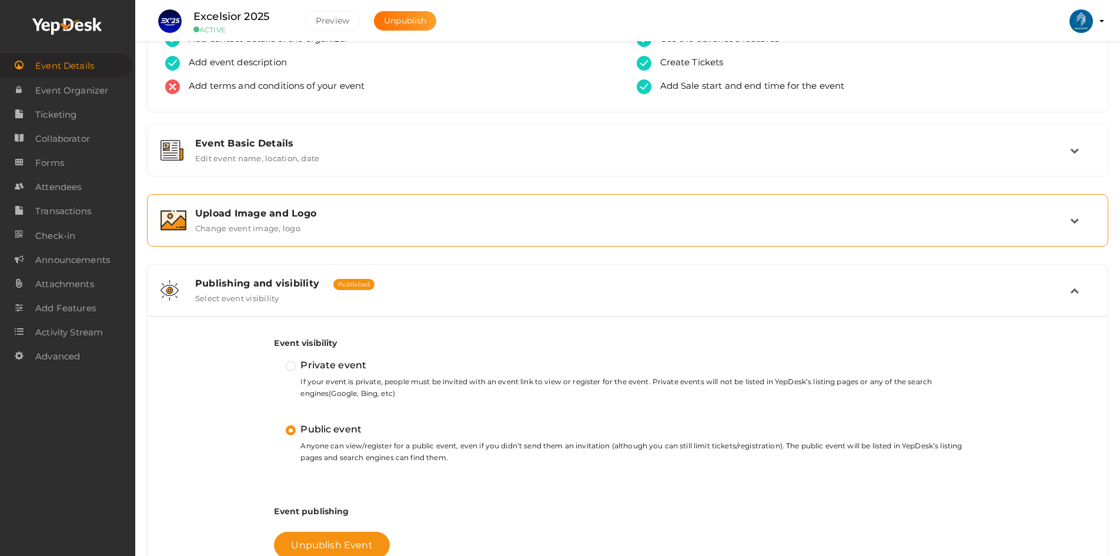
click at [296, 230] on label "Change event image, logo" at bounding box center [247, 226] width 105 height 14
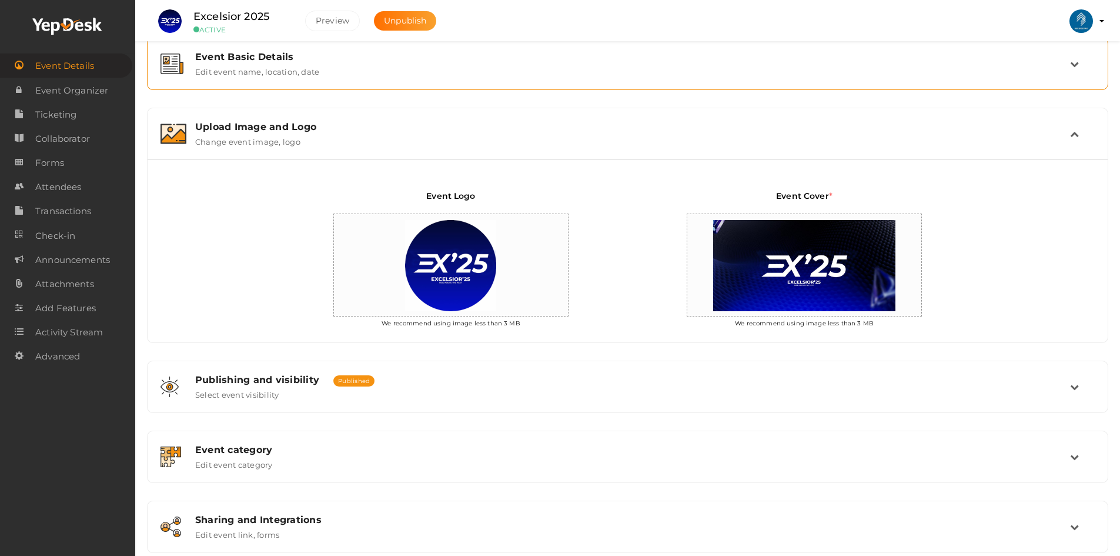
scroll to position [256, 0]
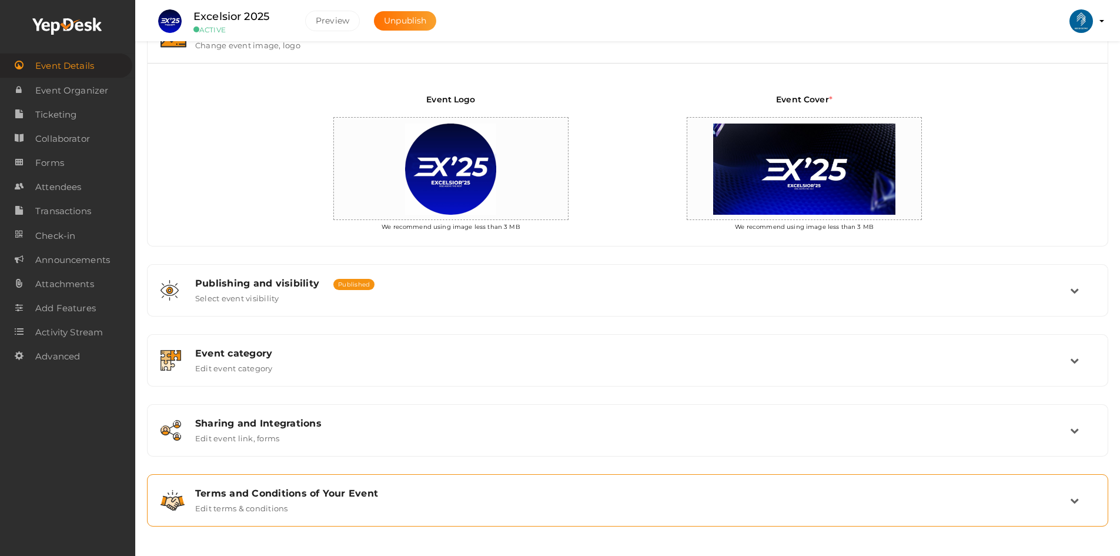
click at [239, 490] on div "Terms and Conditions of Your Event" at bounding box center [632, 492] width 875 height 11
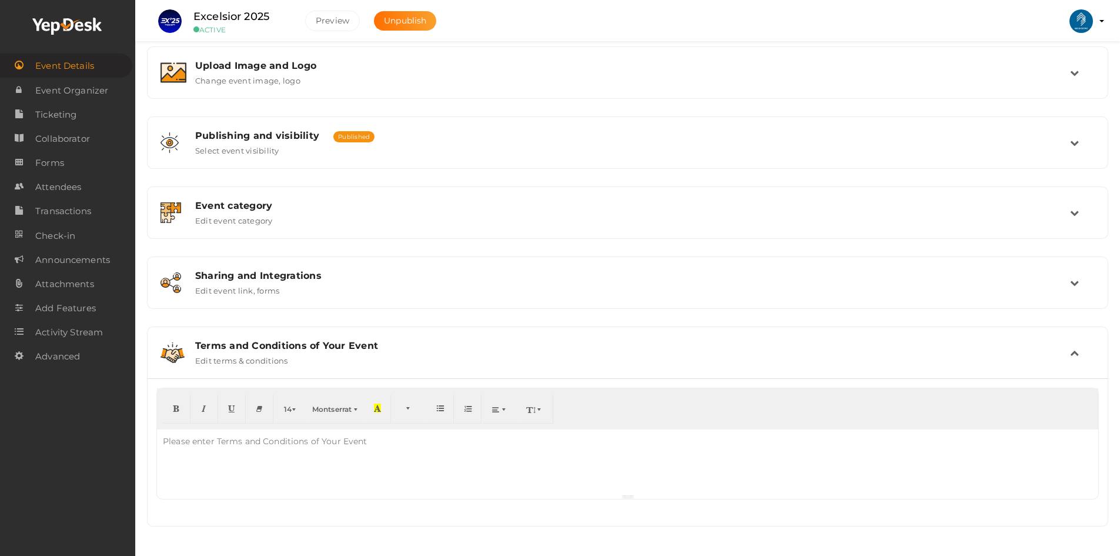
scroll to position [220, 0]
click at [265, 449] on div "Please enter Terms and Conditions of Your Event" at bounding box center [265, 441] width 216 height 24
paste div
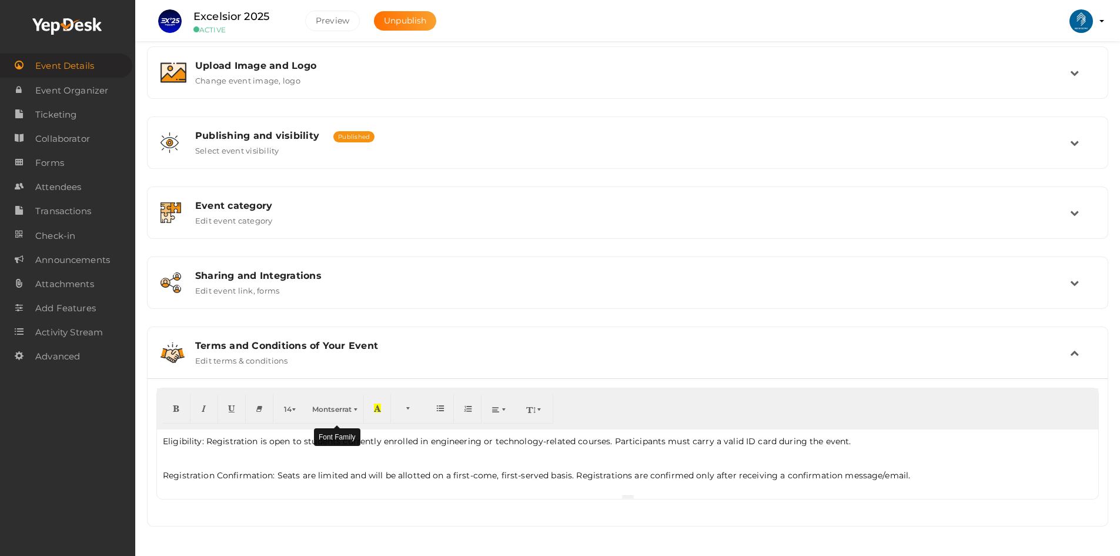
click at [333, 409] on span "Montserrat" at bounding box center [331, 408] width 39 height 9
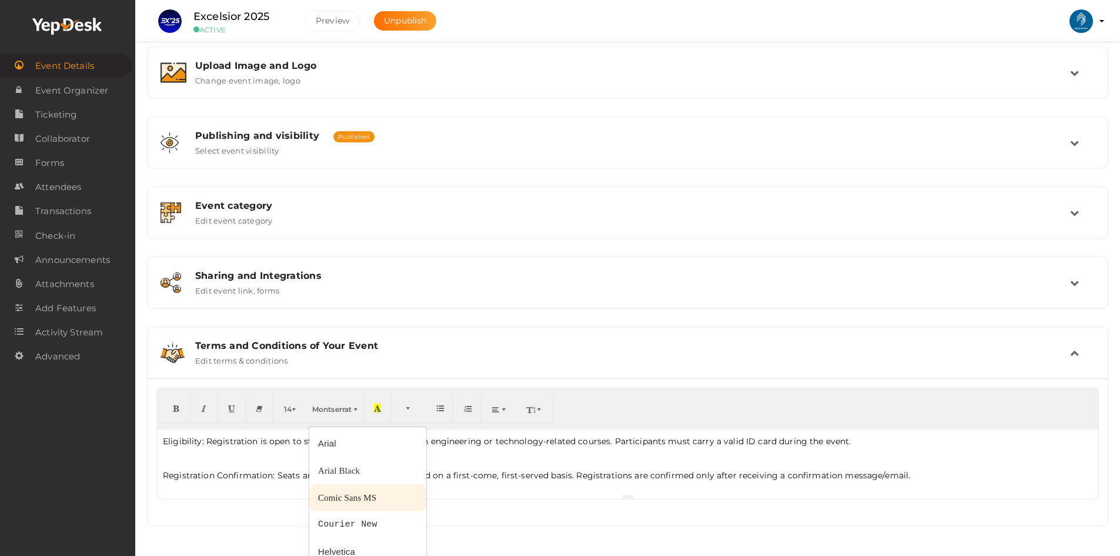
scroll to position [338, 0]
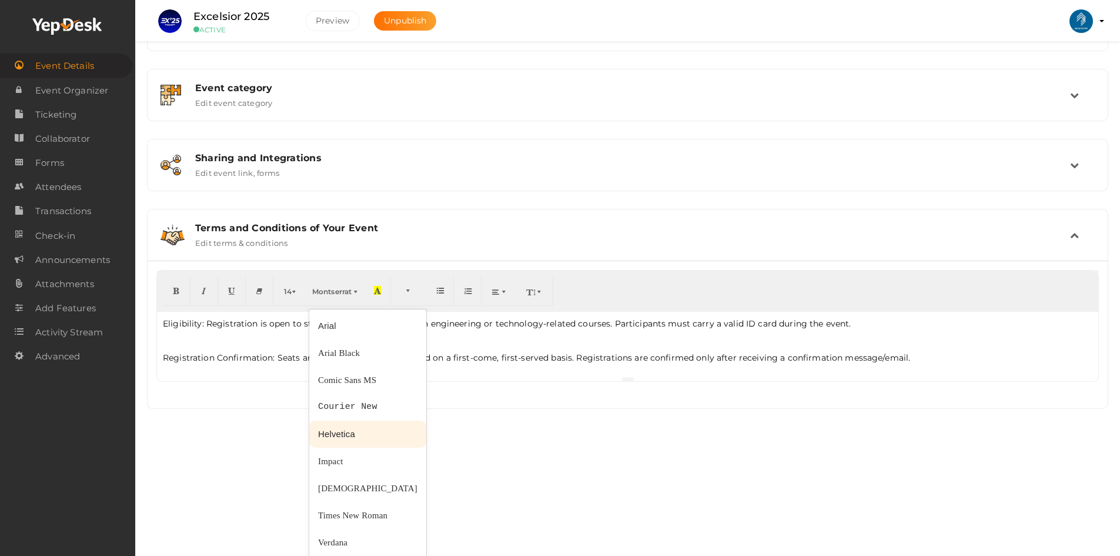
click at [340, 430] on span "Helvetica" at bounding box center [336, 434] width 37 height 10
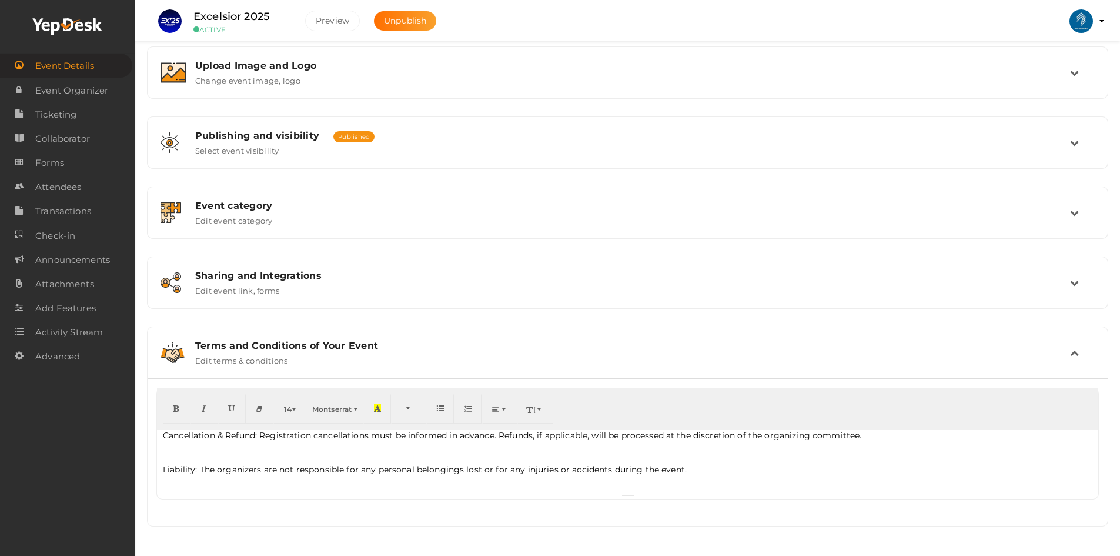
scroll to position [0, 0]
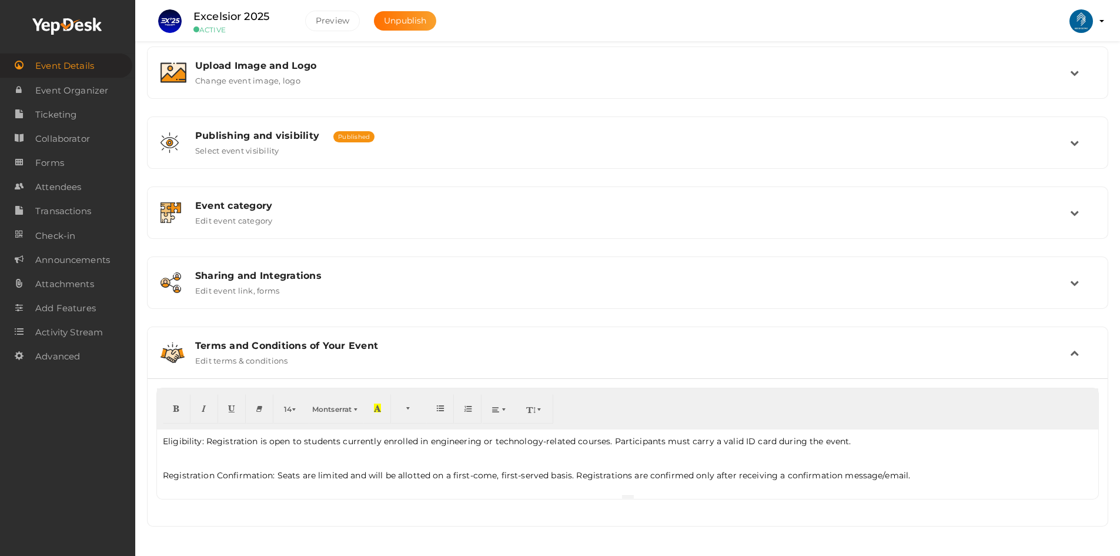
click at [163, 444] on p "Eligibility: Registration is open to students currently enrolled in engineering…" at bounding box center [627, 441] width 929 height 12
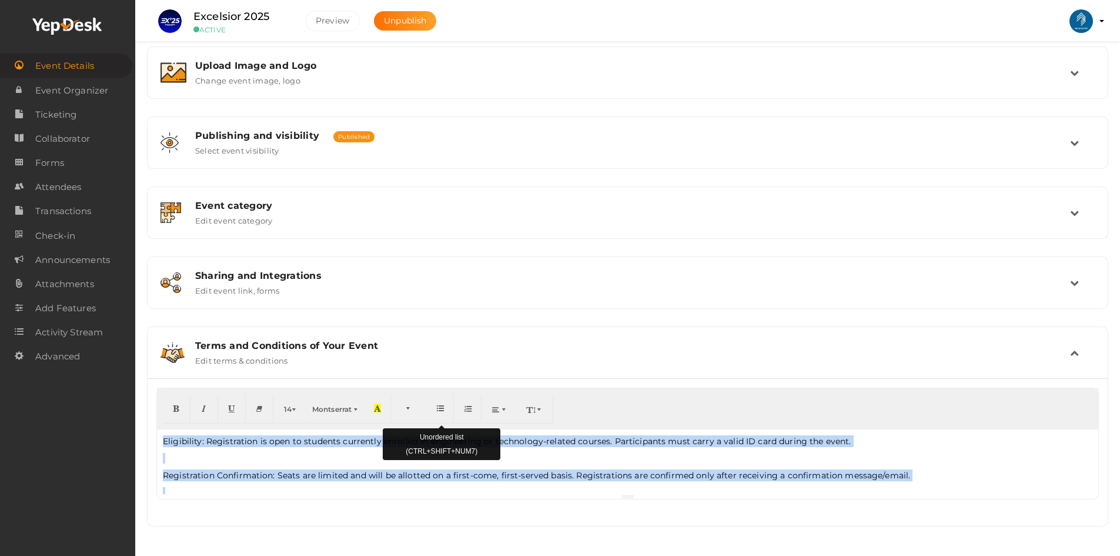
click at [440, 409] on icon "button" at bounding box center [440, 407] width 7 height 9
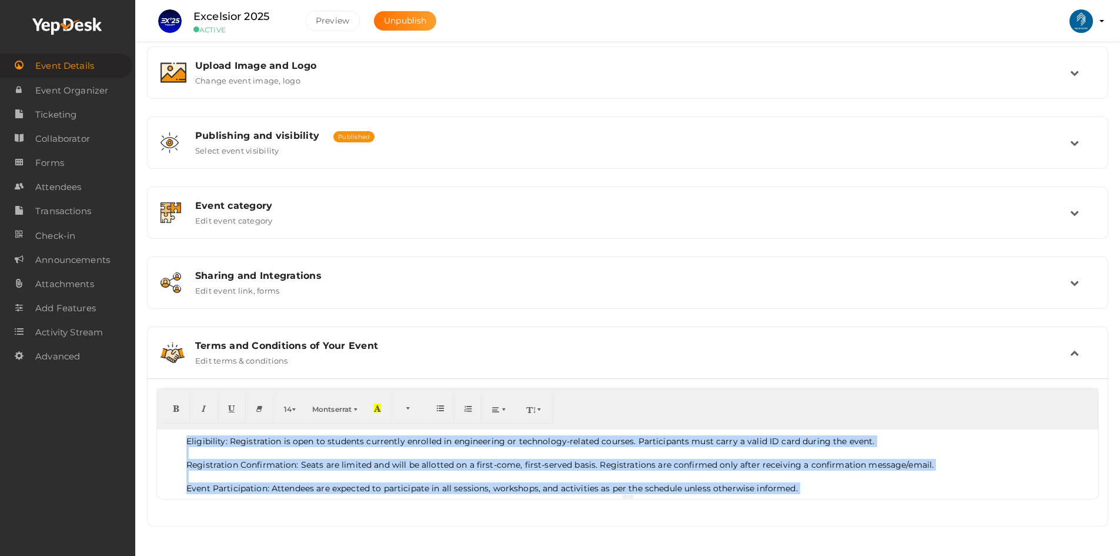
click at [195, 454] on li at bounding box center [639, 453] width 906 height 12
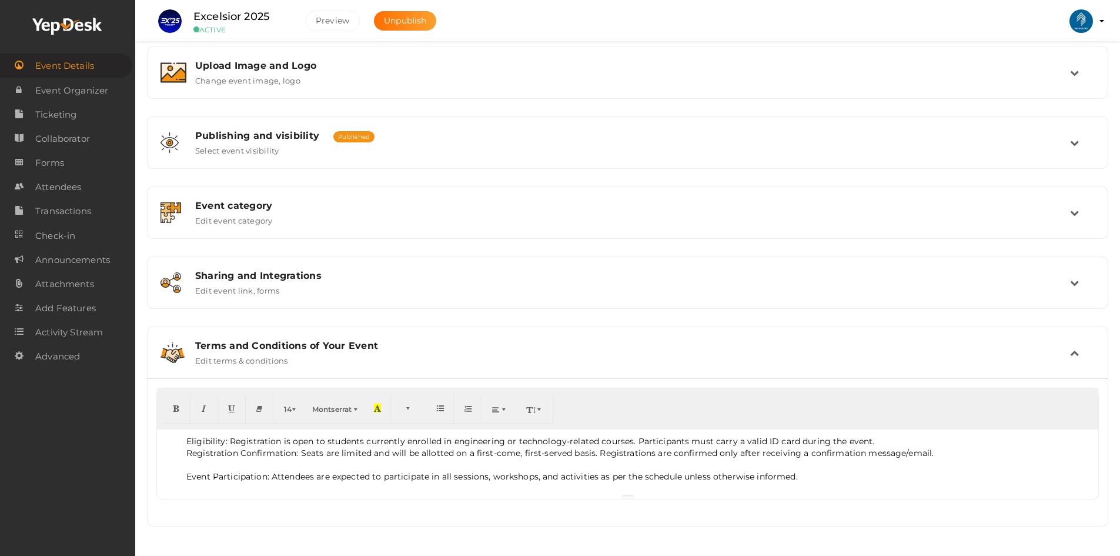
click at [193, 463] on li at bounding box center [639, 465] width 906 height 12
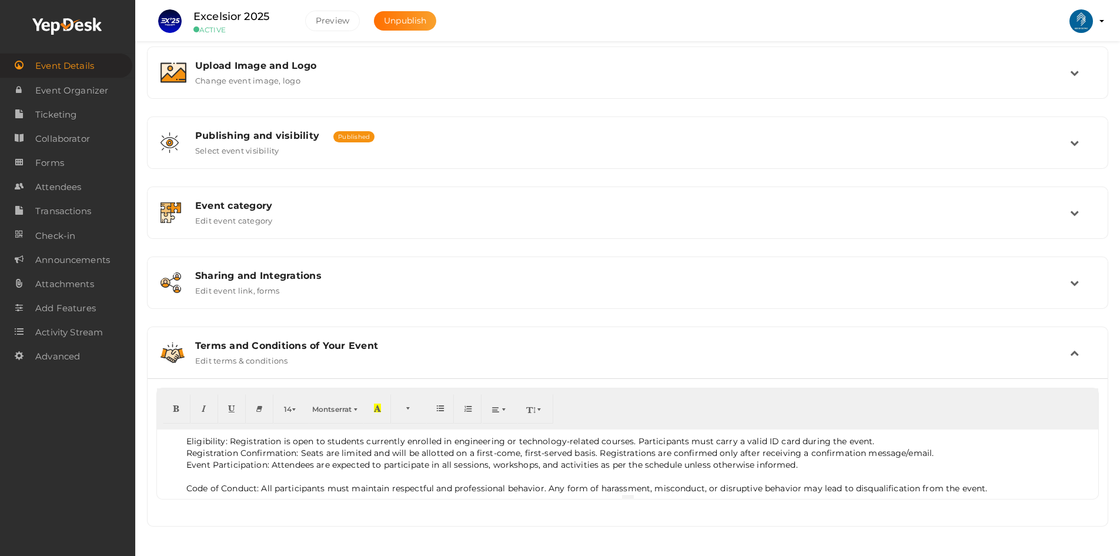
click at [198, 475] on li at bounding box center [639, 476] width 906 height 12
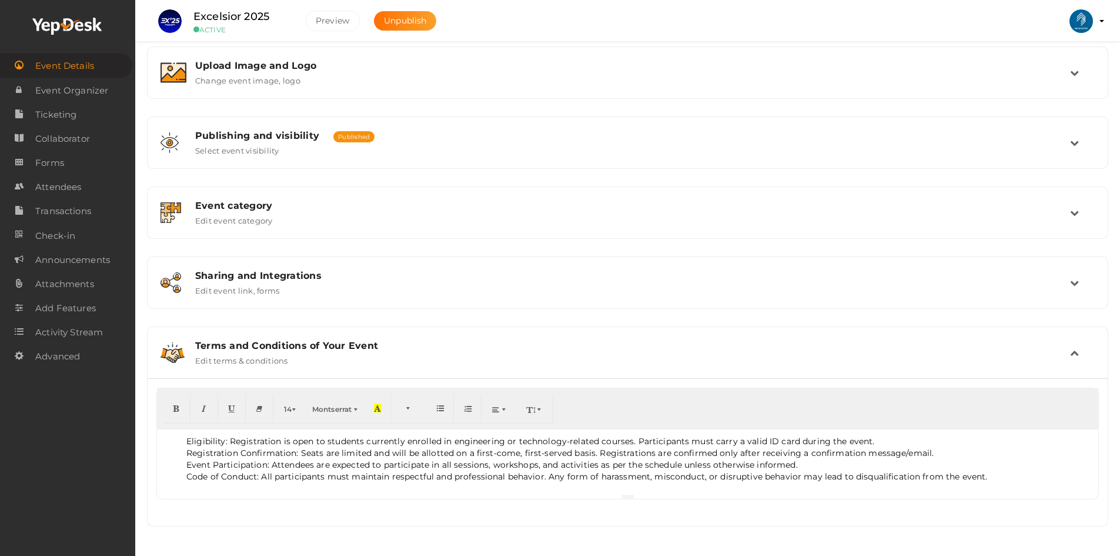
click at [199, 489] on li at bounding box center [639, 488] width 906 height 12
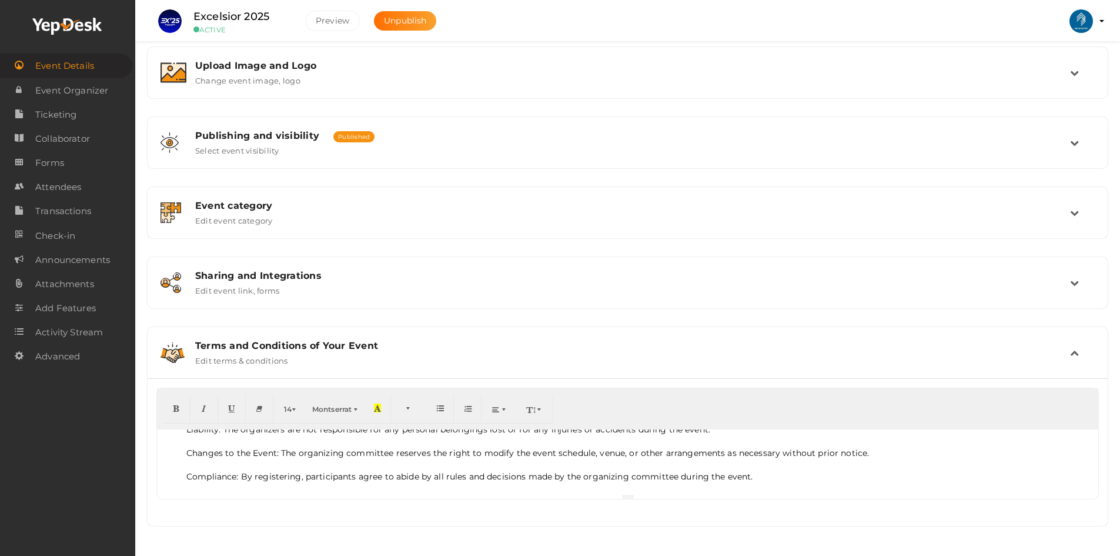
scroll to position [47, 0]
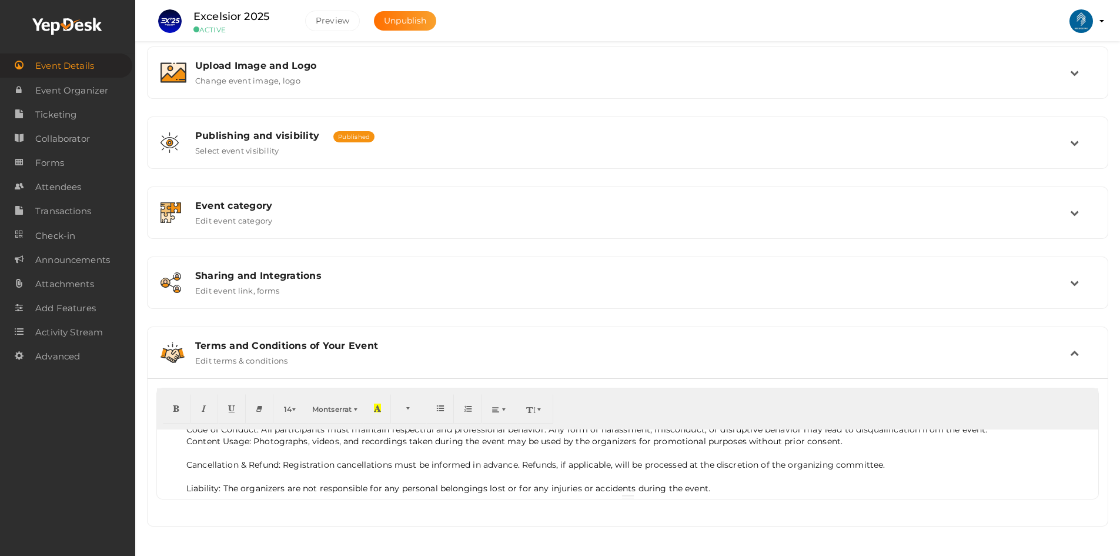
click at [197, 456] on li at bounding box center [639, 453] width 906 height 12
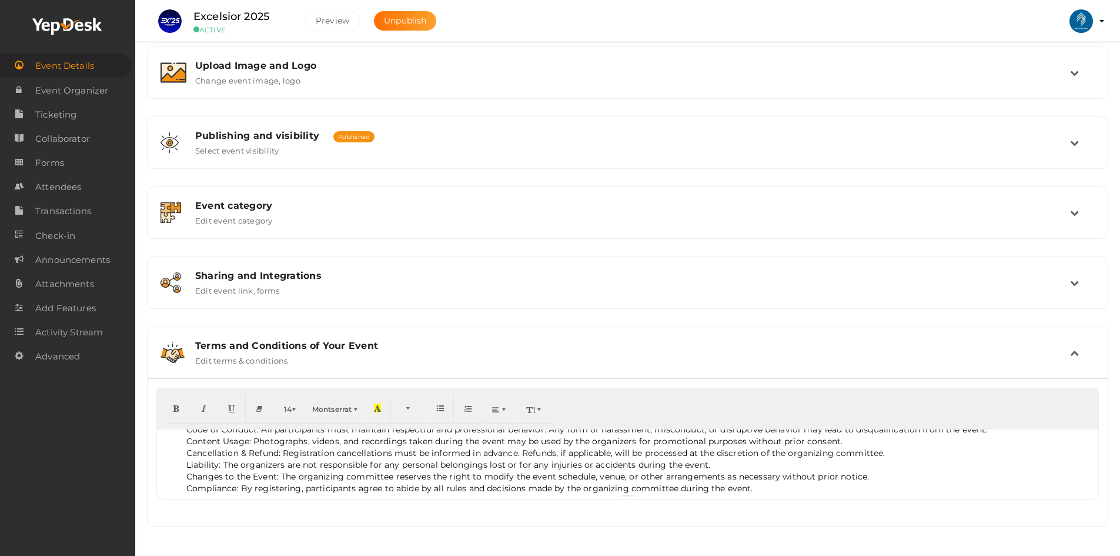
click at [198, 457] on li "Cancellation & Refund: Registration cancellations must be informed in advance. …" at bounding box center [639, 453] width 906 height 12
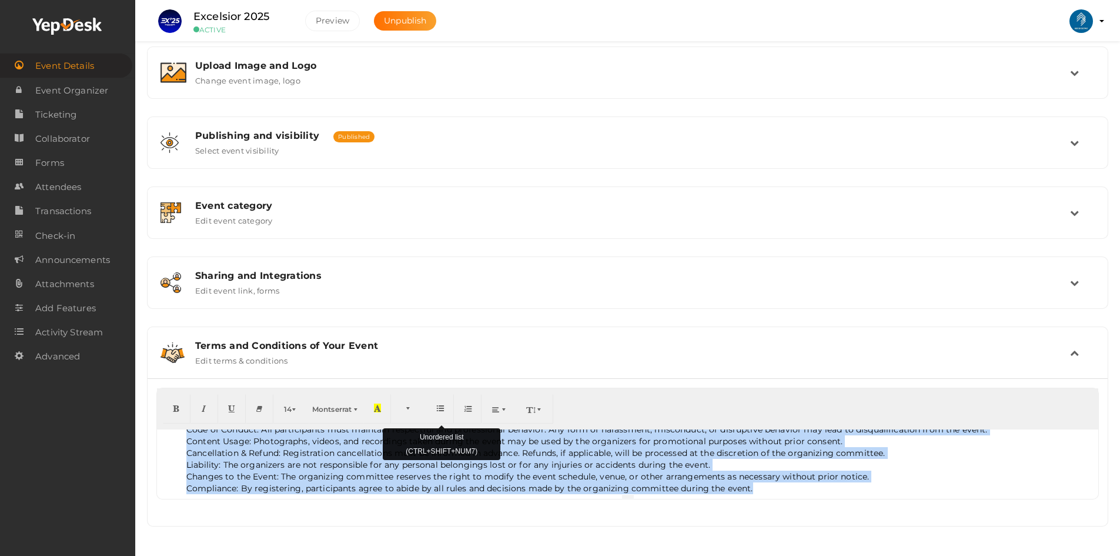
click at [434, 413] on button "button" at bounding box center [440, 408] width 28 height 29
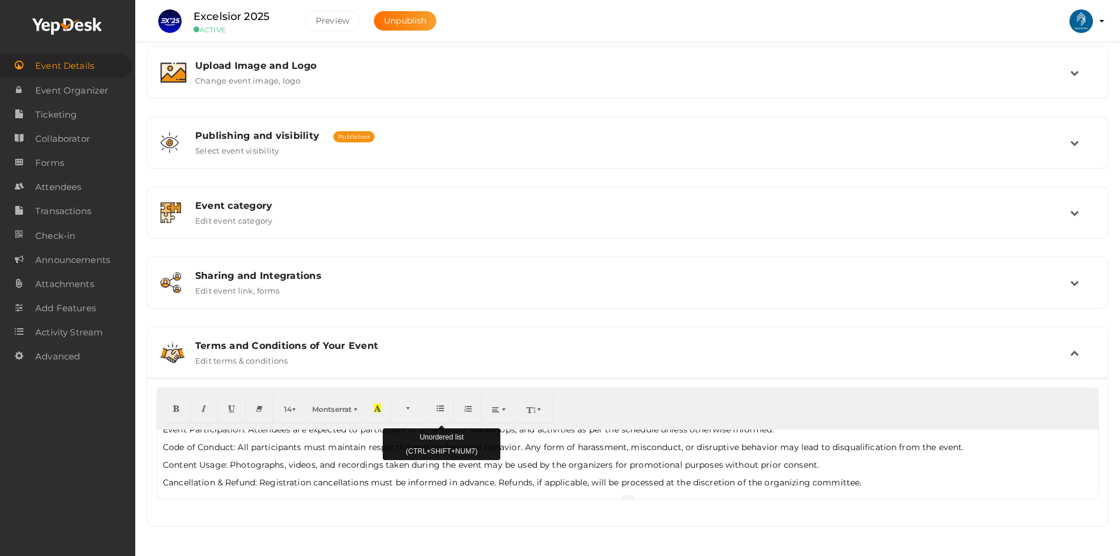
click at [436, 412] on button "button" at bounding box center [440, 408] width 28 height 29
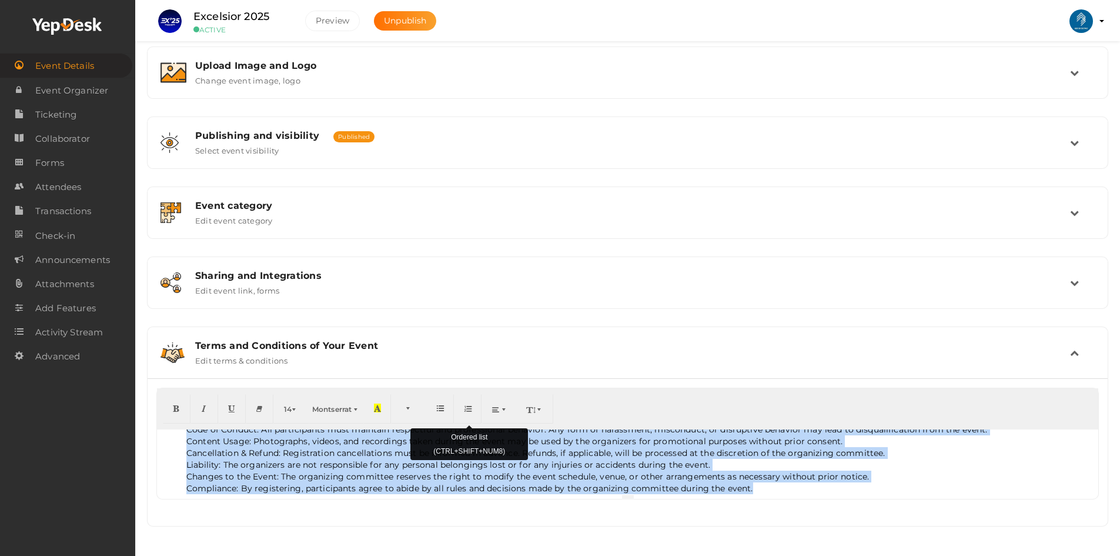
click at [470, 409] on icon "button" at bounding box center [467, 407] width 7 height 9
click at [499, 408] on icon "button" at bounding box center [495, 408] width 7 height 9
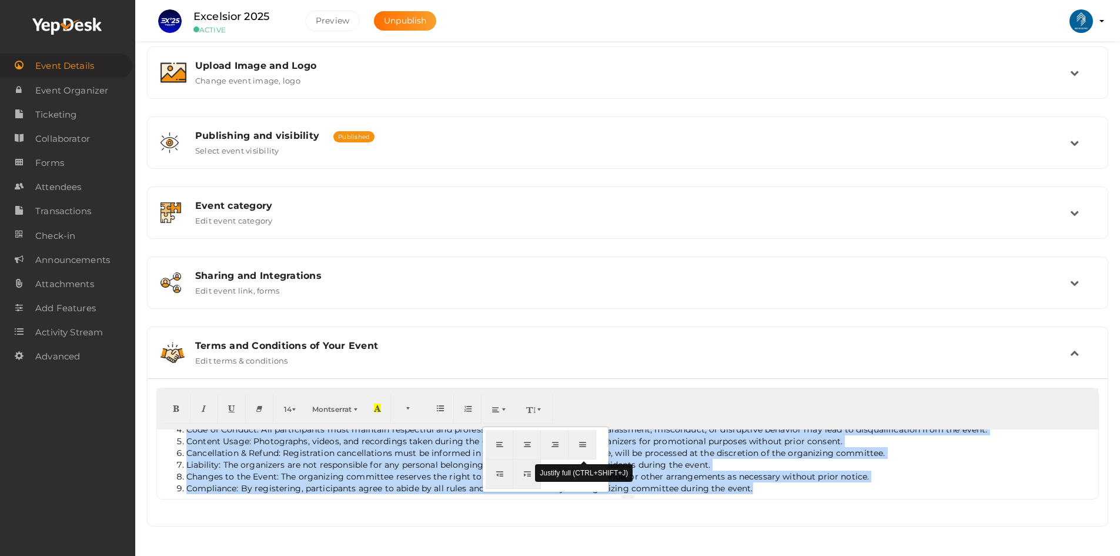
click at [580, 442] on icon "button" at bounding box center [582, 443] width 7 height 9
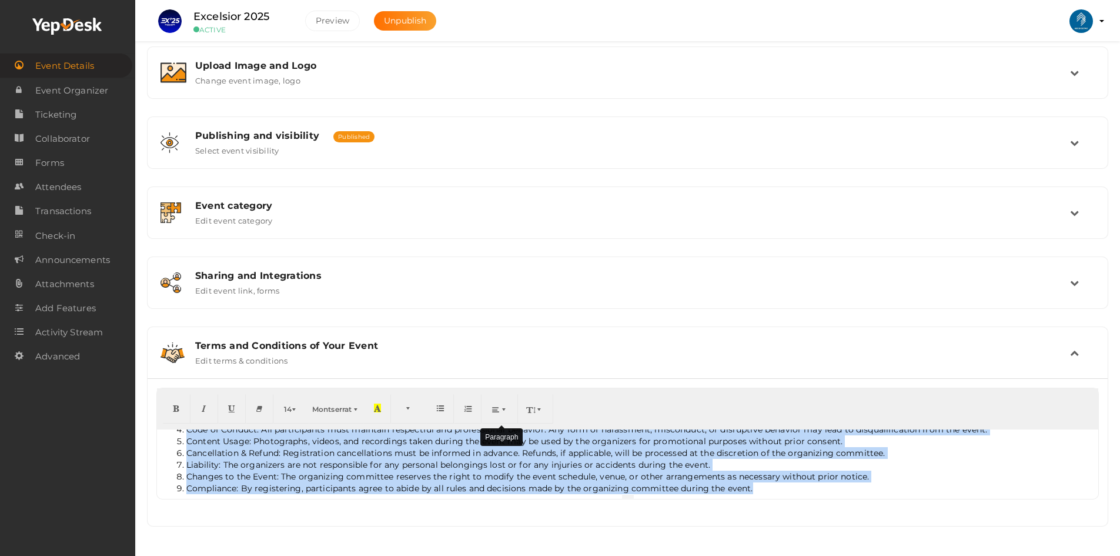
click at [506, 406] on span "button" at bounding box center [504, 408] width 7 height 9
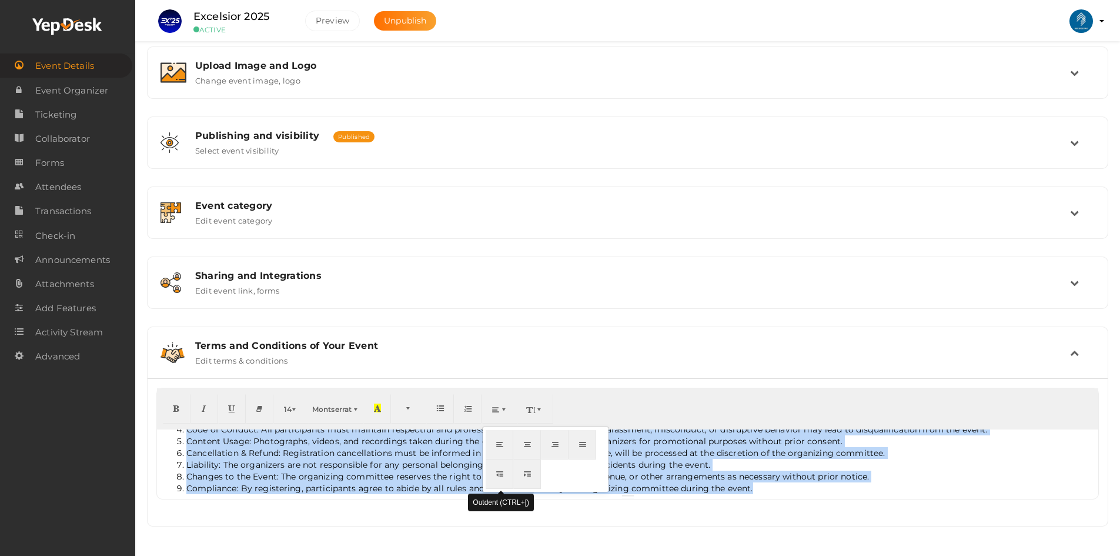
click at [501, 476] on icon "button" at bounding box center [499, 473] width 7 height 9
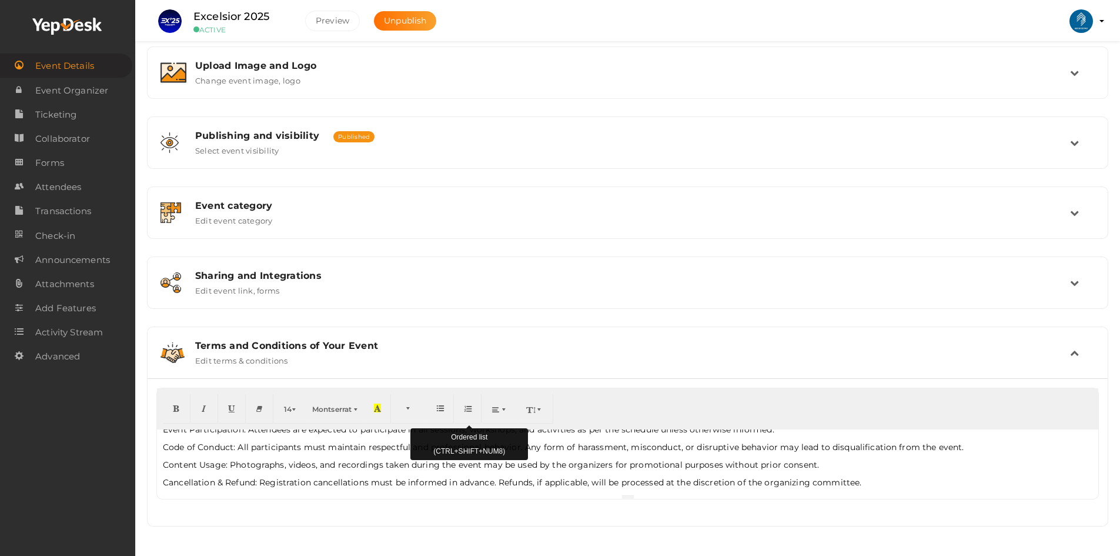
click at [469, 409] on icon "button" at bounding box center [467, 407] width 7 height 9
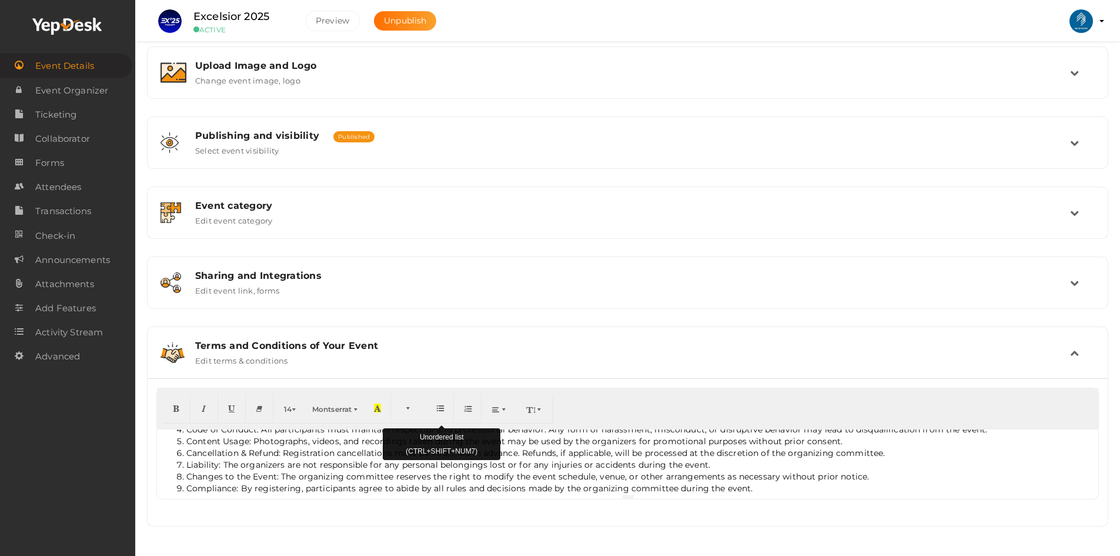
click at [447, 407] on button "button" at bounding box center [440, 408] width 28 height 29
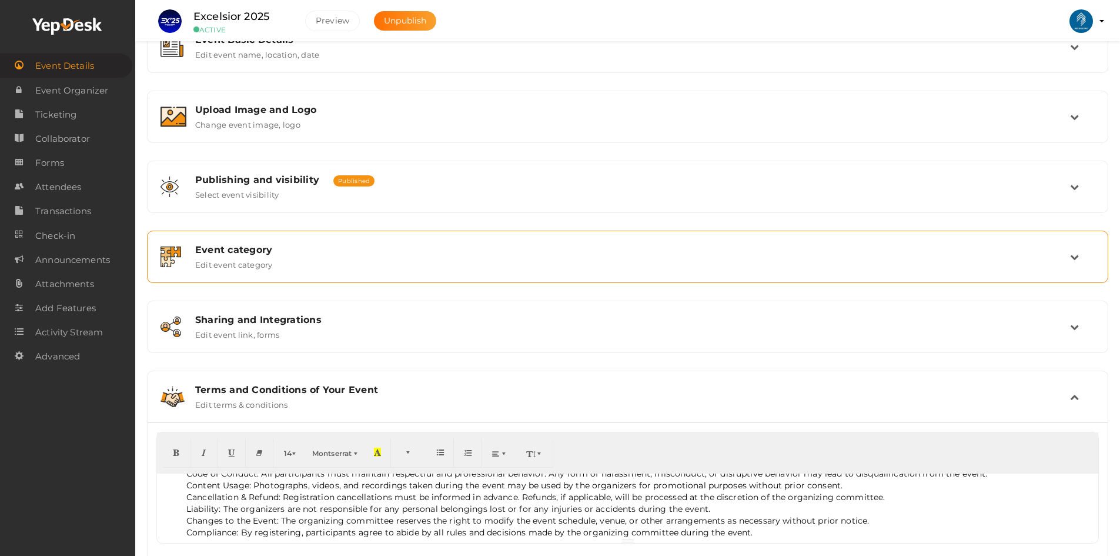
scroll to position [220, 0]
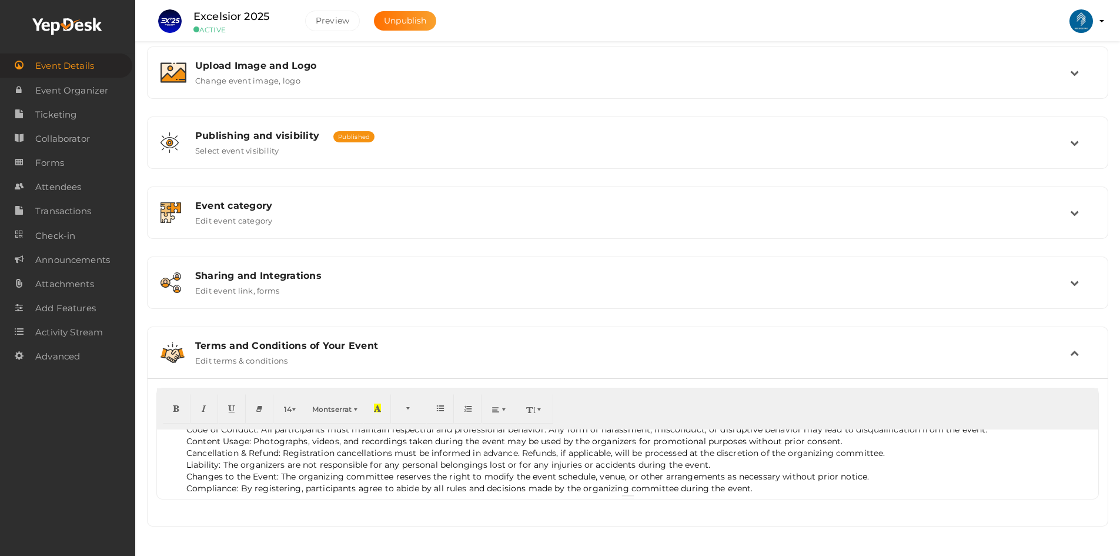
click at [550, 348] on div "Terms and Conditions of Your Event" at bounding box center [632, 345] width 875 height 11
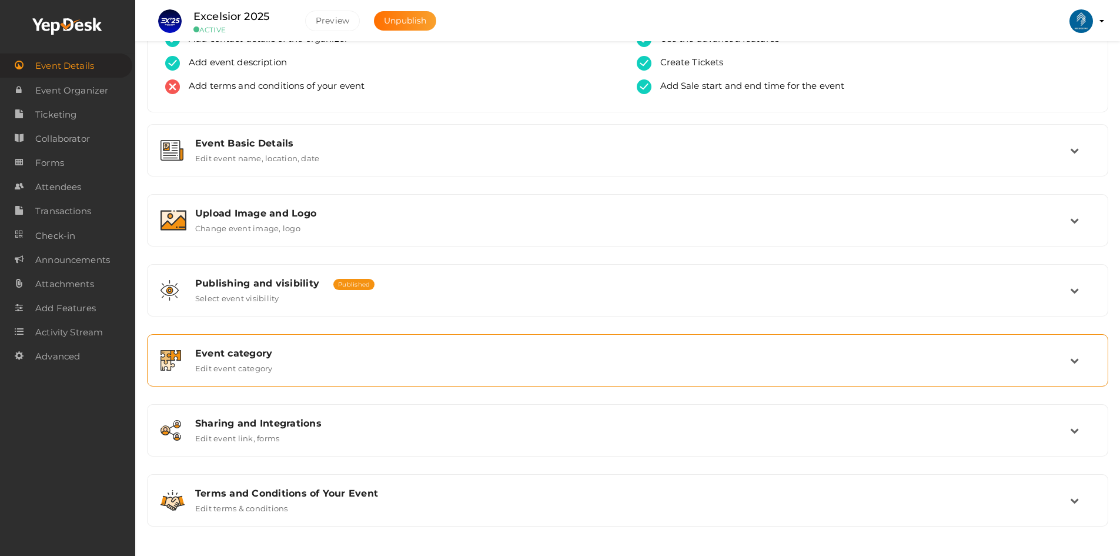
scroll to position [73, 0]
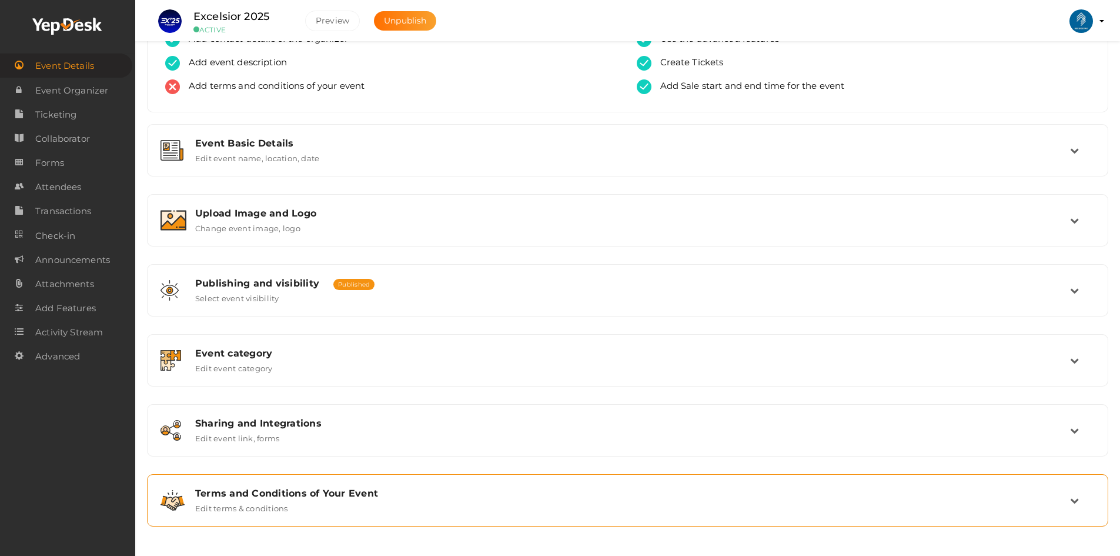
click at [473, 483] on div "Terms and Conditions of Your Event Edit terms & conditions" at bounding box center [627, 499] width 948 height 39
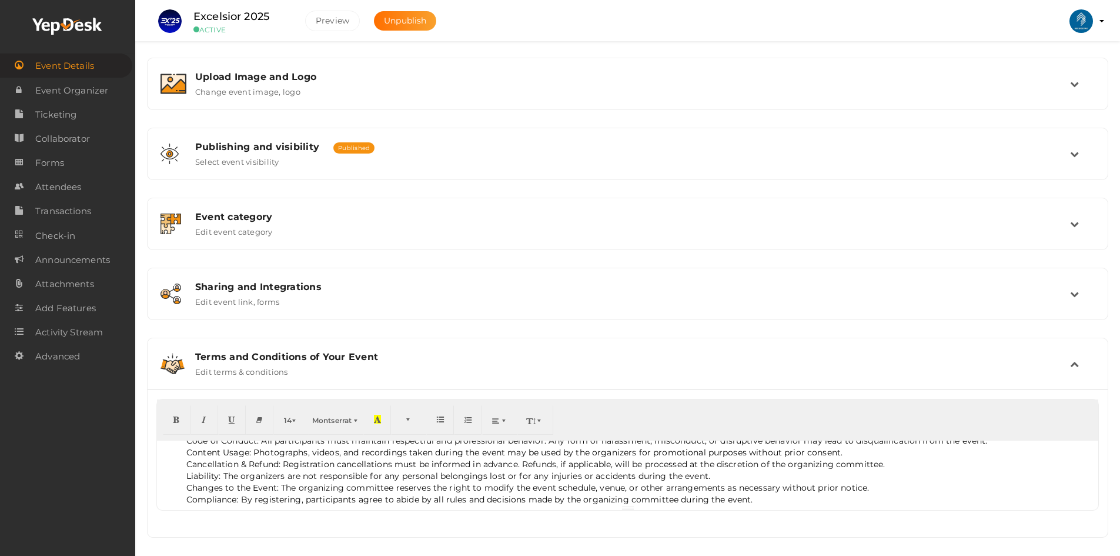
scroll to position [59, 0]
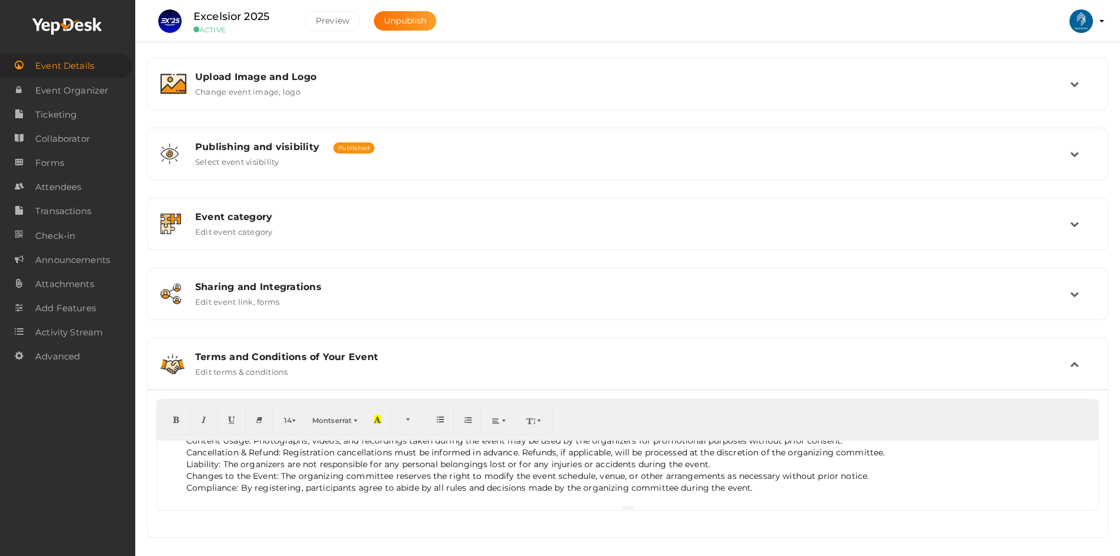
click at [761, 487] on li "Compliance: By registering, participants agree to abide by all rules and decisi…" at bounding box center [639, 487] width 906 height 12
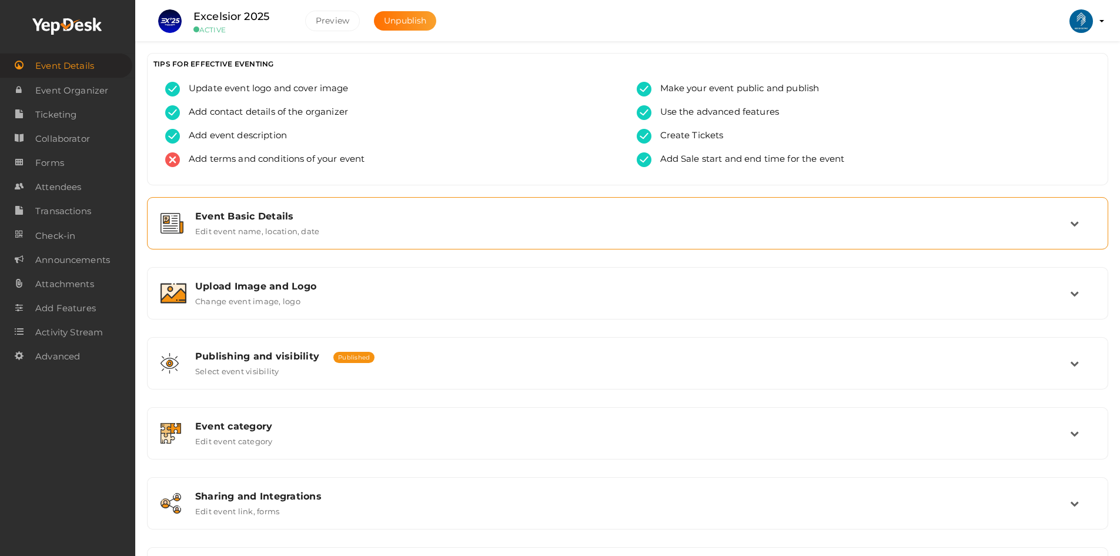
click at [279, 208] on div "Event Basic Details Edit event name, location, date" at bounding box center [627, 222] width 948 height 39
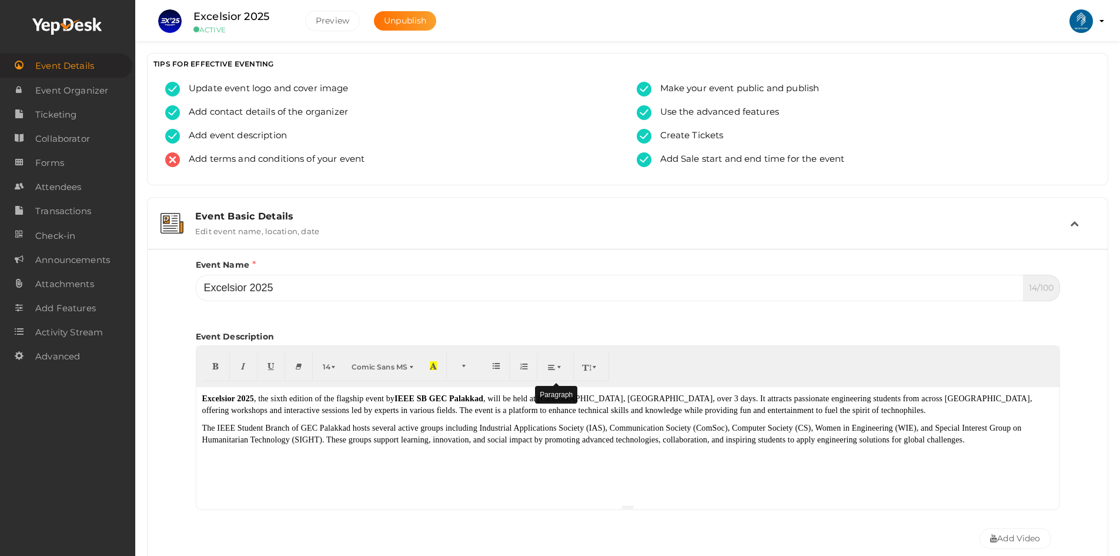
click at [549, 366] on icon "button" at bounding box center [551, 366] width 7 height 9
click at [635, 406] on icon "button" at bounding box center [638, 401] width 7 height 9
click at [614, 433] on font "The IEEE Student Branch of GEC Palakkad hosts several active groups including I…" at bounding box center [612, 433] width 820 height 21
click at [286, 158] on span "Add terms and conditions of your event" at bounding box center [272, 159] width 185 height 15
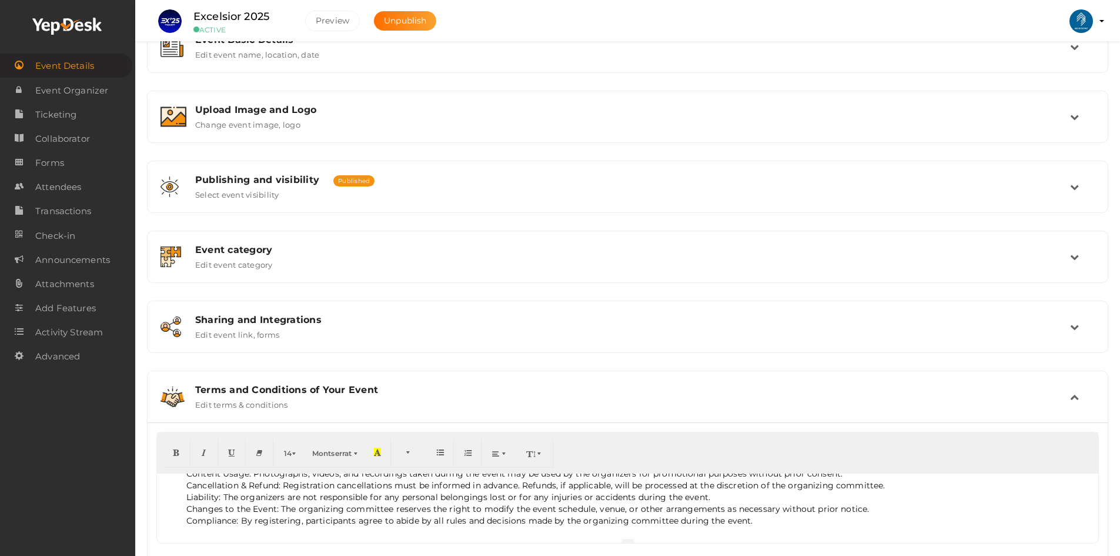
scroll to position [220, 0]
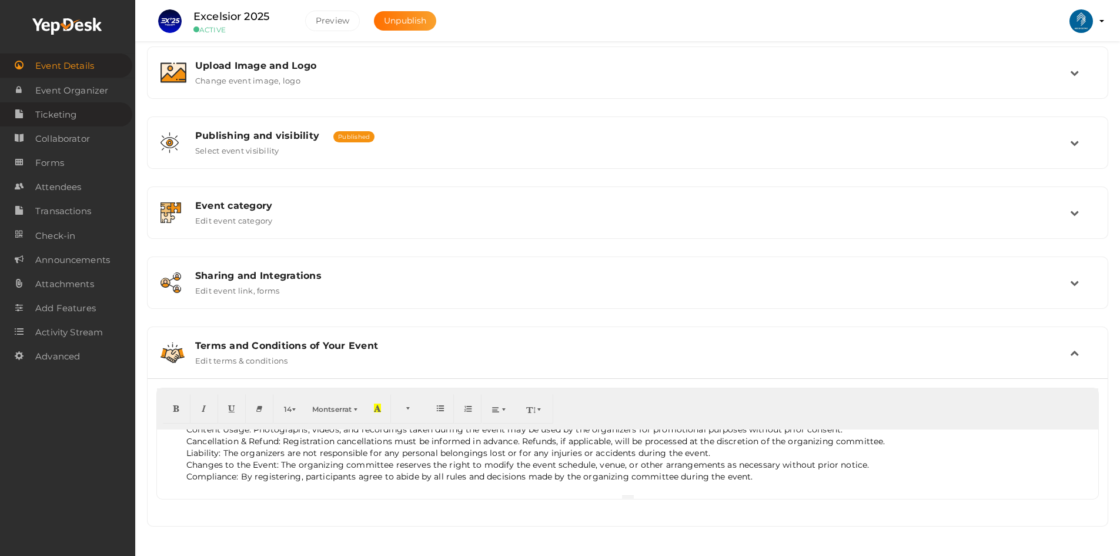
click at [63, 118] on span "Ticketing" at bounding box center [55, 115] width 41 height 24
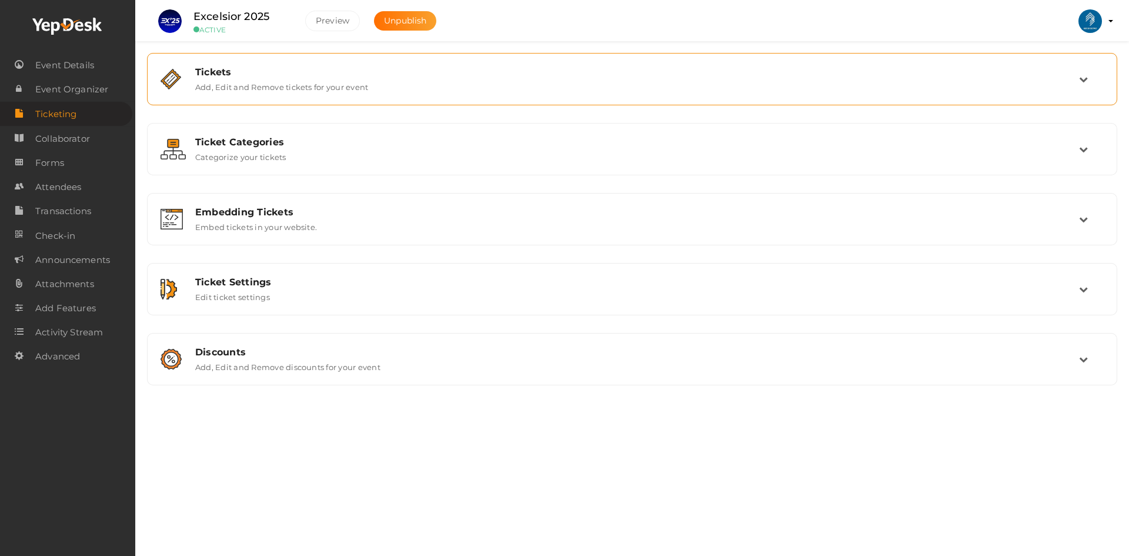
click at [285, 91] on label "Add, Edit and Remove tickets for your event" at bounding box center [281, 85] width 173 height 14
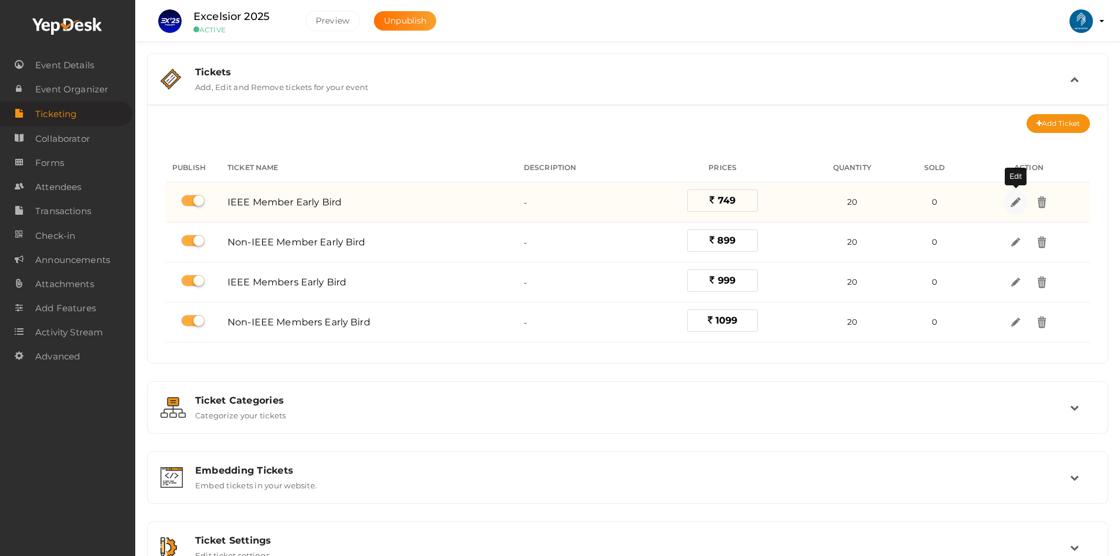
click at [1009, 200] on img at bounding box center [1016, 202] width 14 height 14
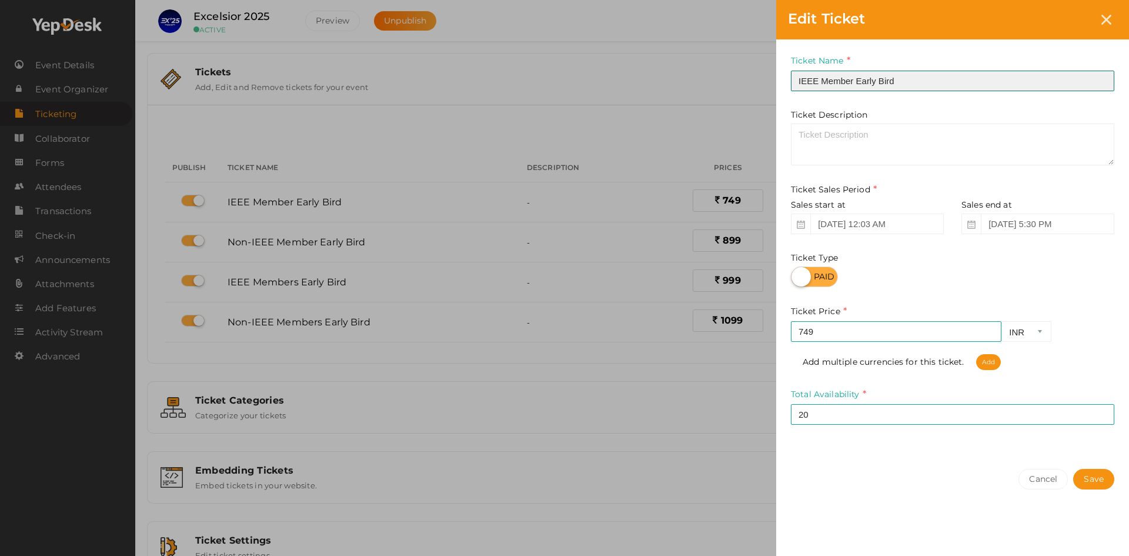
drag, startPoint x: 855, startPoint y: 85, endPoint x: 1029, endPoint y: 89, distance: 174.1
click at [1015, 89] on input "IEEE Member Early Bird" at bounding box center [952, 81] width 323 height 21
type input "IEEE Member"
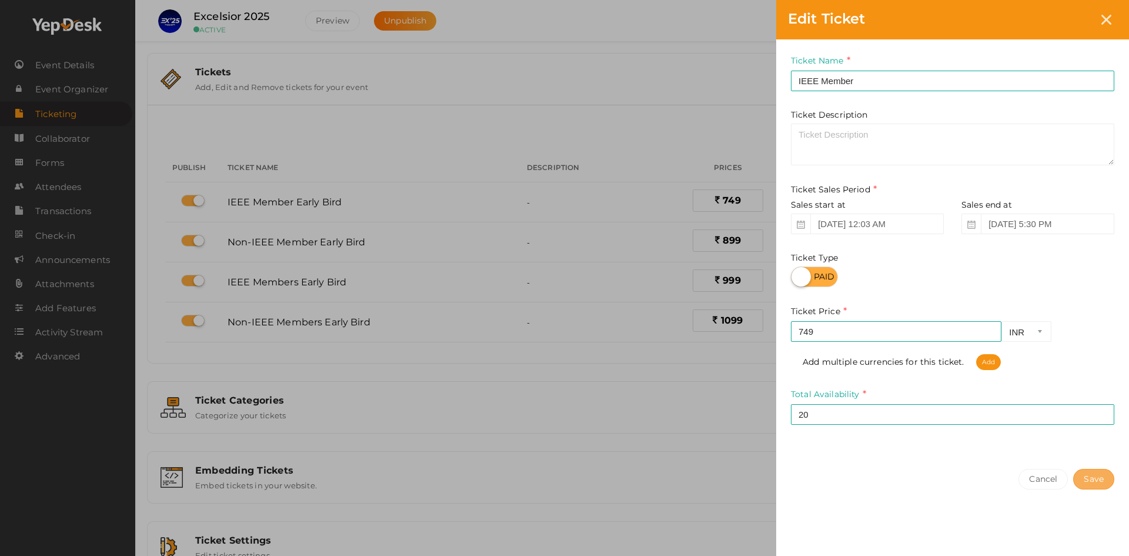
click at [1103, 477] on button "Save" at bounding box center [1093, 479] width 41 height 21
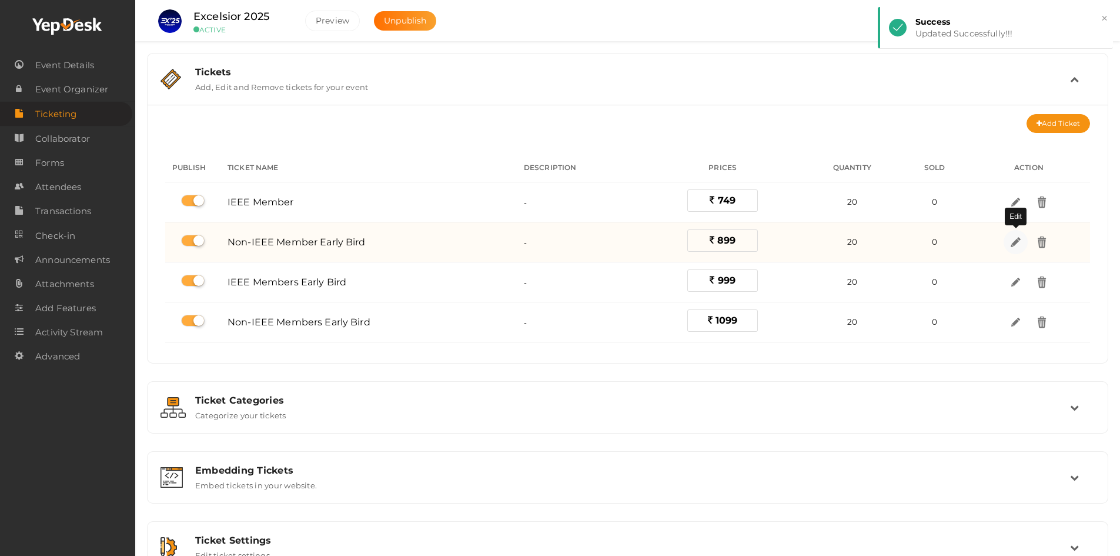
click at [1015, 240] on img at bounding box center [1016, 242] width 14 height 14
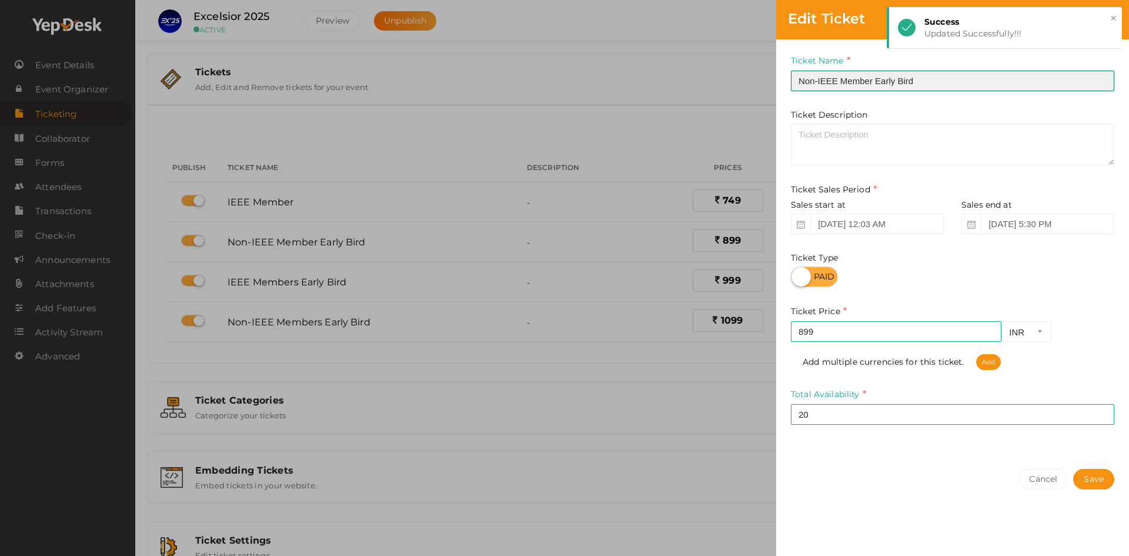
drag, startPoint x: 873, startPoint y: 76, endPoint x: 977, endPoint y: 83, distance: 103.8
click at [977, 83] on input "Non-IEEE Member Early Bird" at bounding box center [952, 81] width 323 height 21
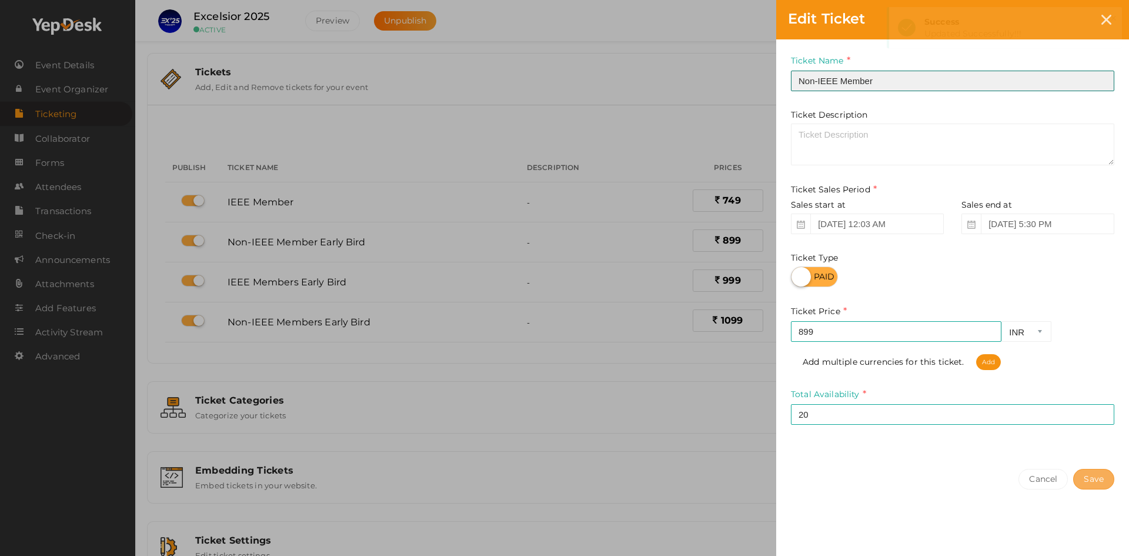
type input "Non-IEEE Member"
click at [1103, 479] on button "Save" at bounding box center [1093, 479] width 41 height 21
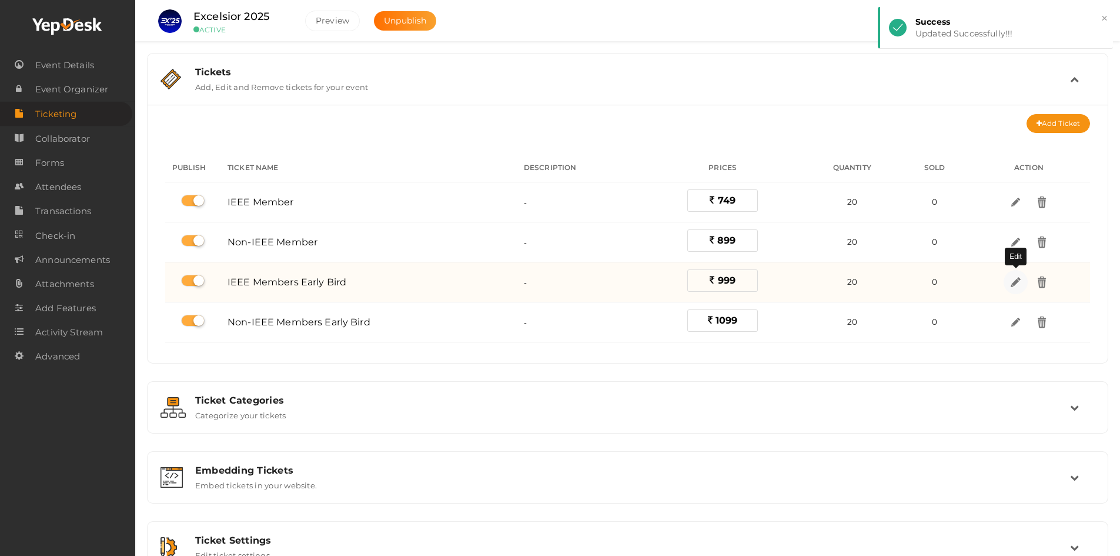
click at [1018, 281] on img at bounding box center [1016, 282] width 14 height 14
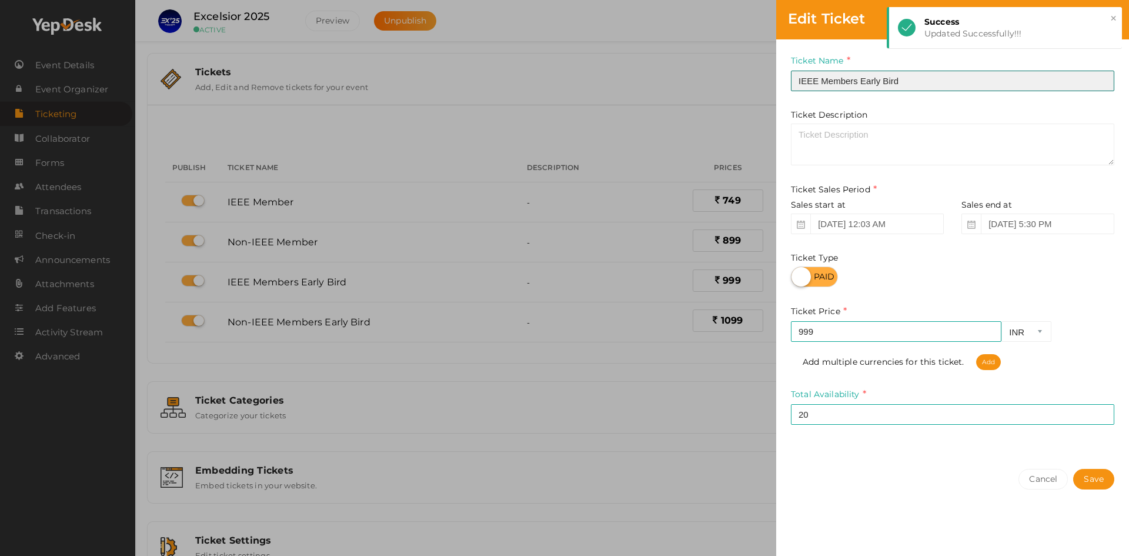
drag, startPoint x: 857, startPoint y: 76, endPoint x: 953, endPoint y: 78, distance: 95.8
click at [953, 78] on input "IEEE Members Early Bird" at bounding box center [952, 81] width 323 height 21
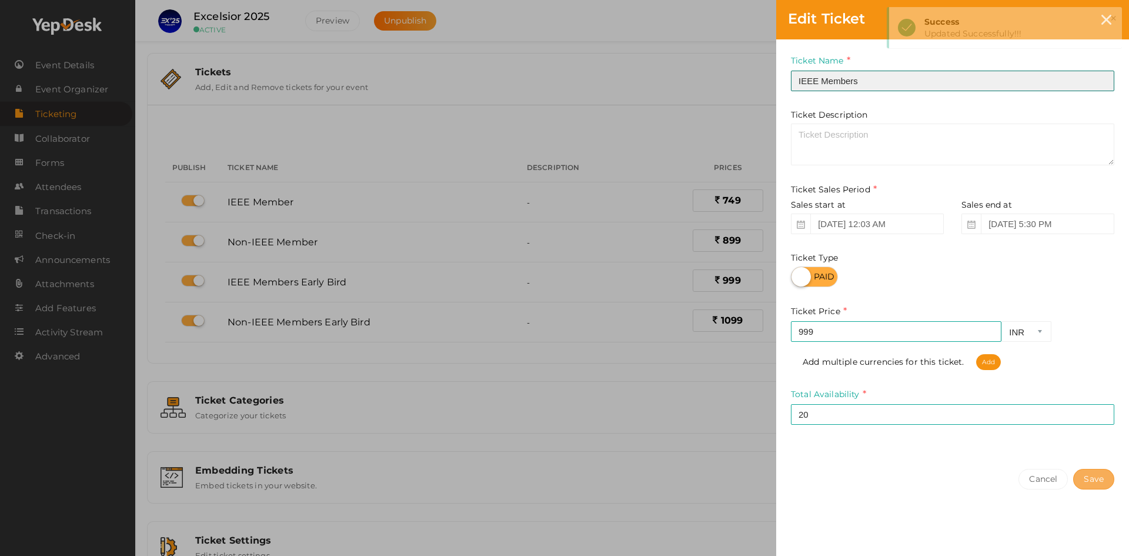
type input "IEEE Members"
click at [1106, 475] on button "Save" at bounding box center [1093, 479] width 41 height 21
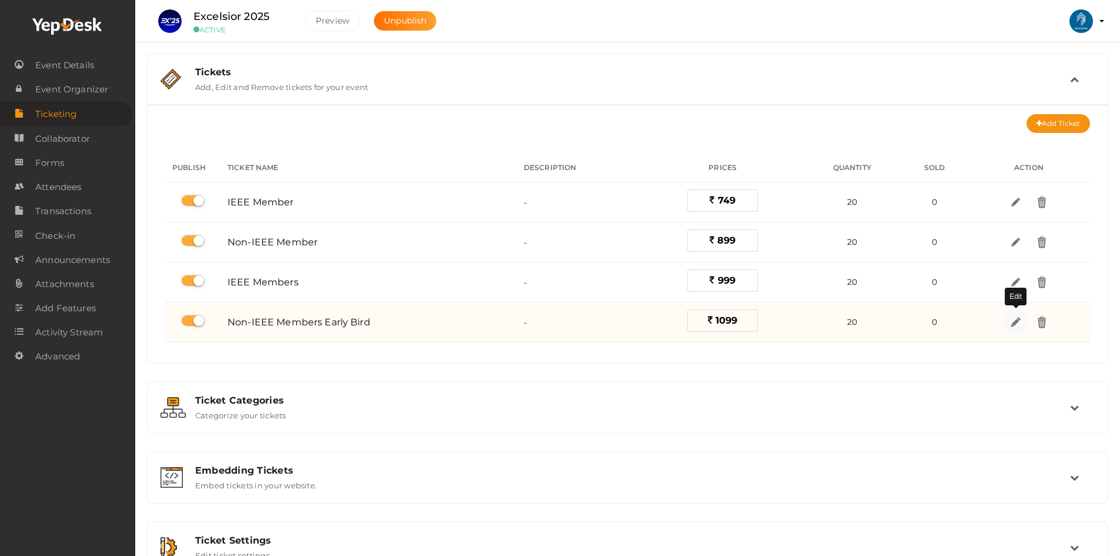
click at [1012, 326] on img at bounding box center [1016, 322] width 14 height 14
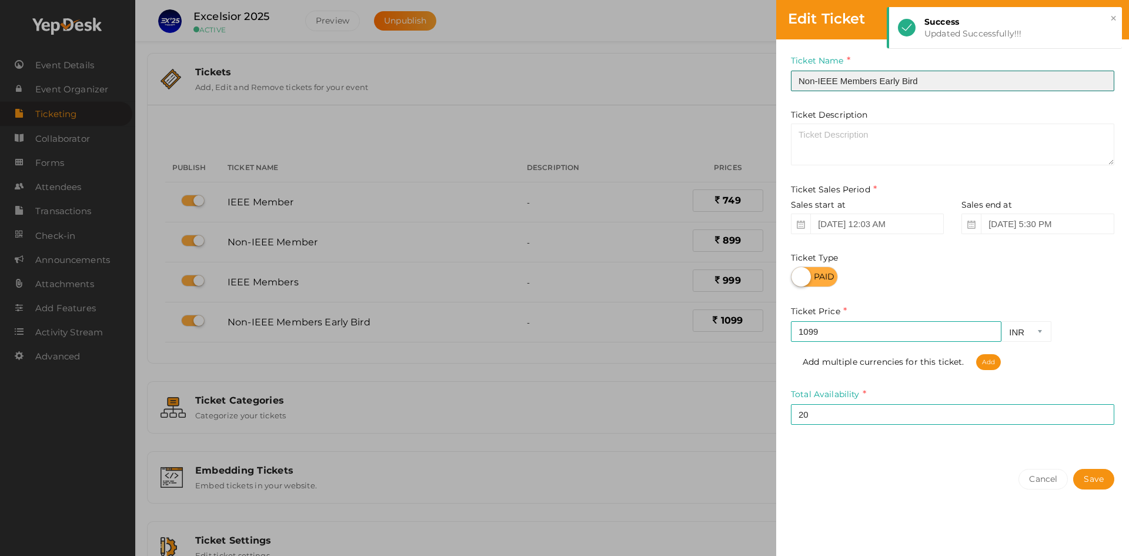
drag, startPoint x: 875, startPoint y: 79, endPoint x: 981, endPoint y: 79, distance: 105.8
click at [981, 79] on input "Non-IEEE Members Early Bird" at bounding box center [952, 81] width 323 height 21
type input "Non-IEEE Members"
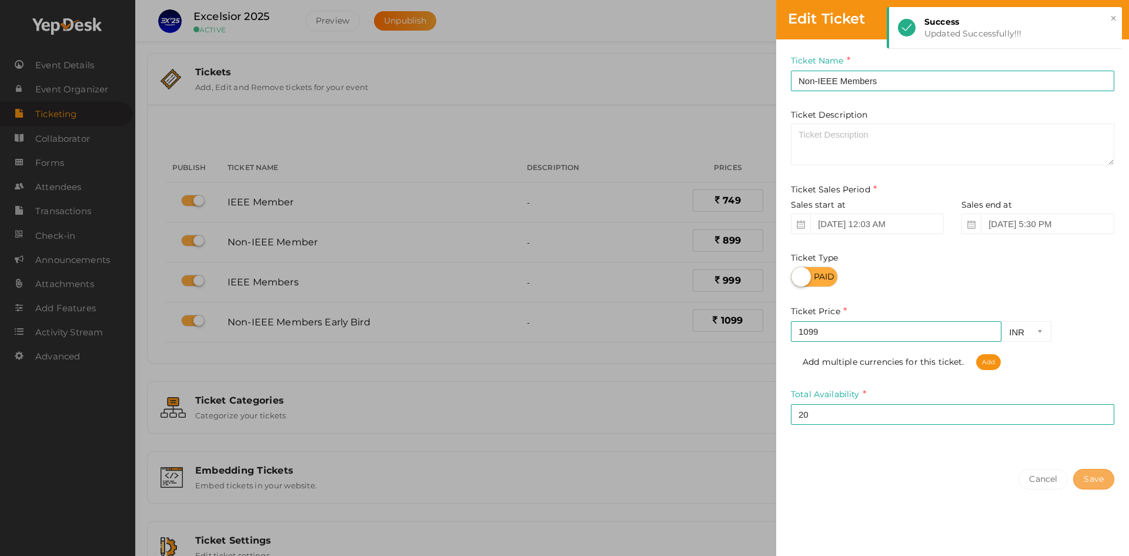
click at [1103, 476] on button "Save" at bounding box center [1093, 479] width 41 height 21
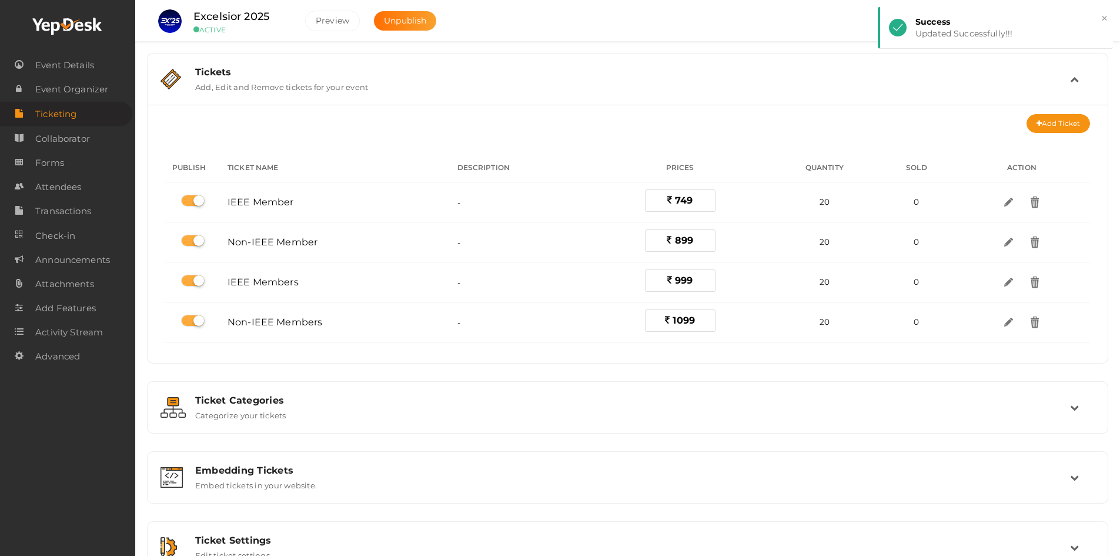
click at [605, 129] on div "Add Ticket" at bounding box center [627, 123] width 925 height 19
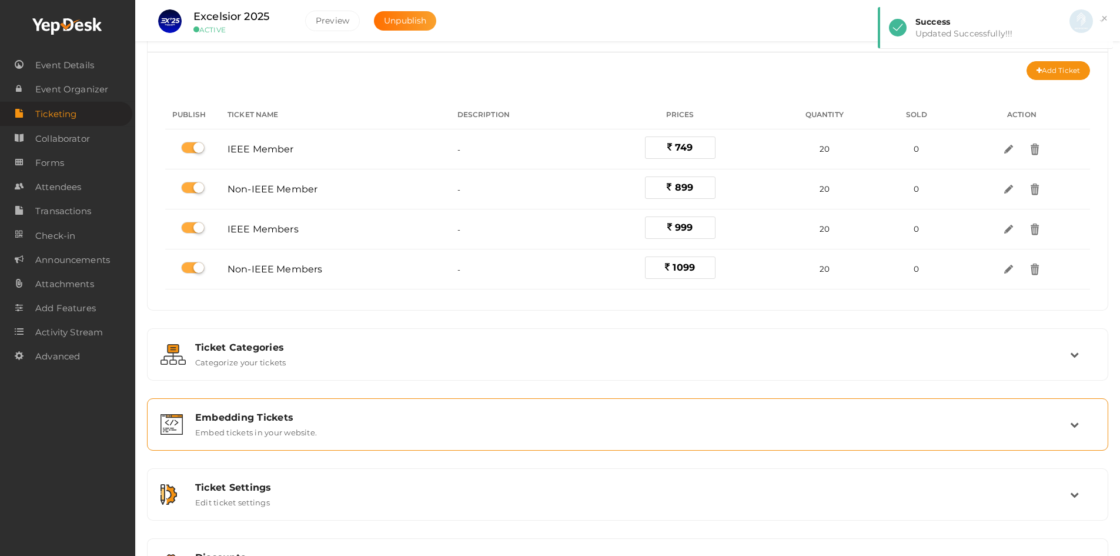
scroll to position [105, 0]
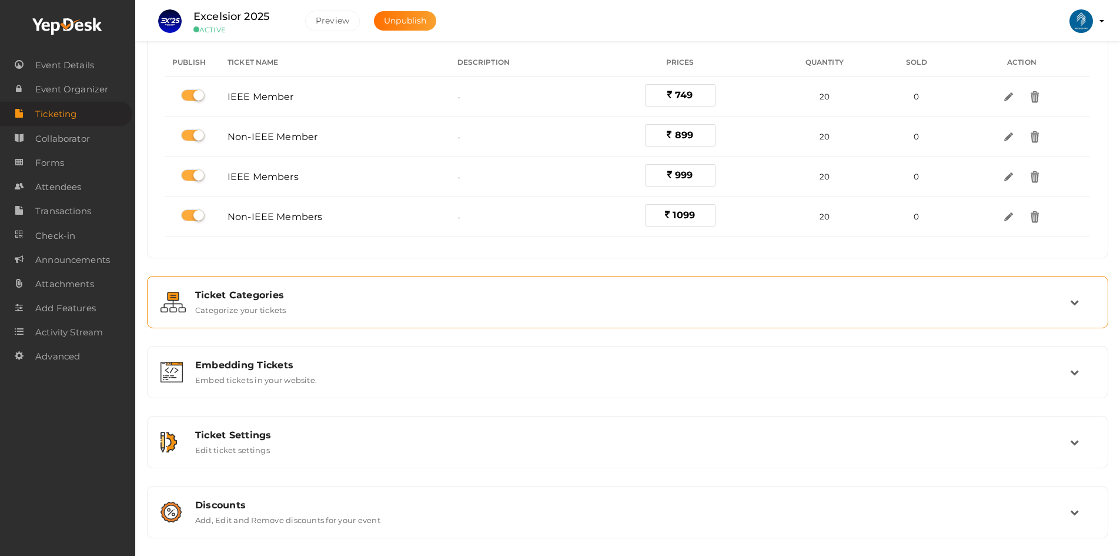
click at [298, 318] on div "Ticket Categories Categorize your tickets" at bounding box center [627, 301] width 948 height 39
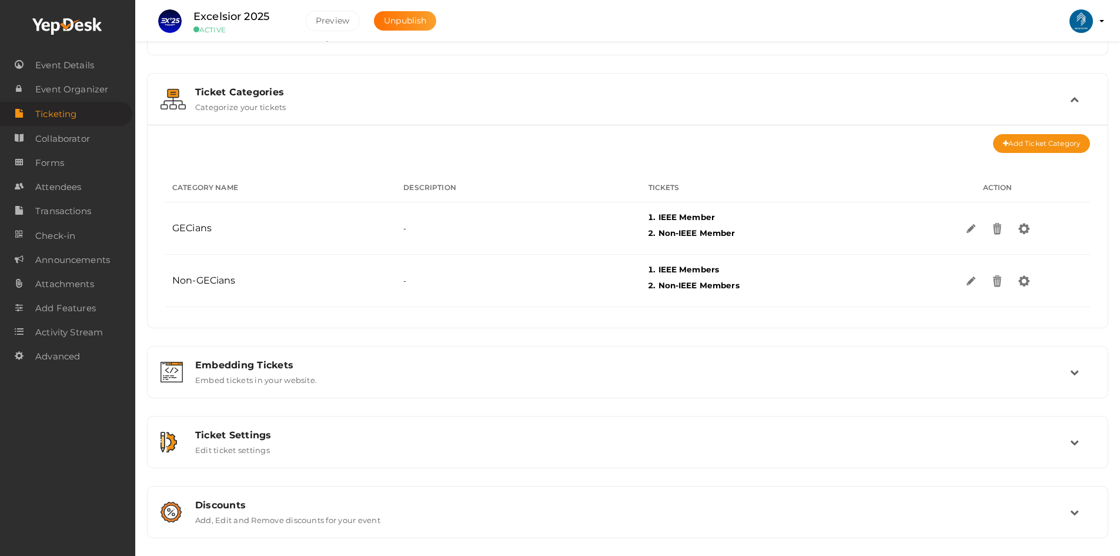
scroll to position [50, 0]
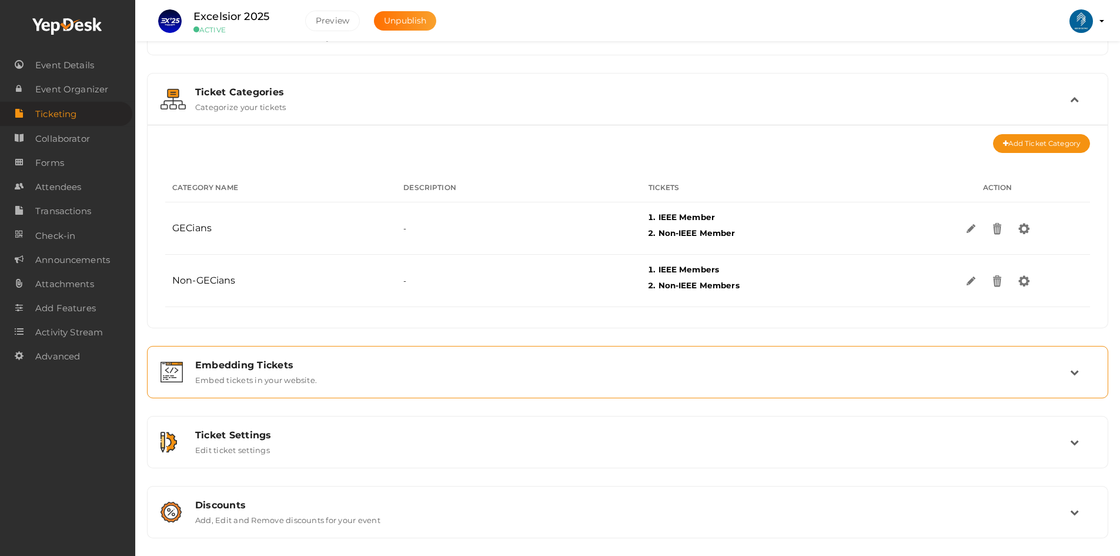
click at [302, 374] on label "Embed tickets in your website." at bounding box center [256, 377] width 122 height 14
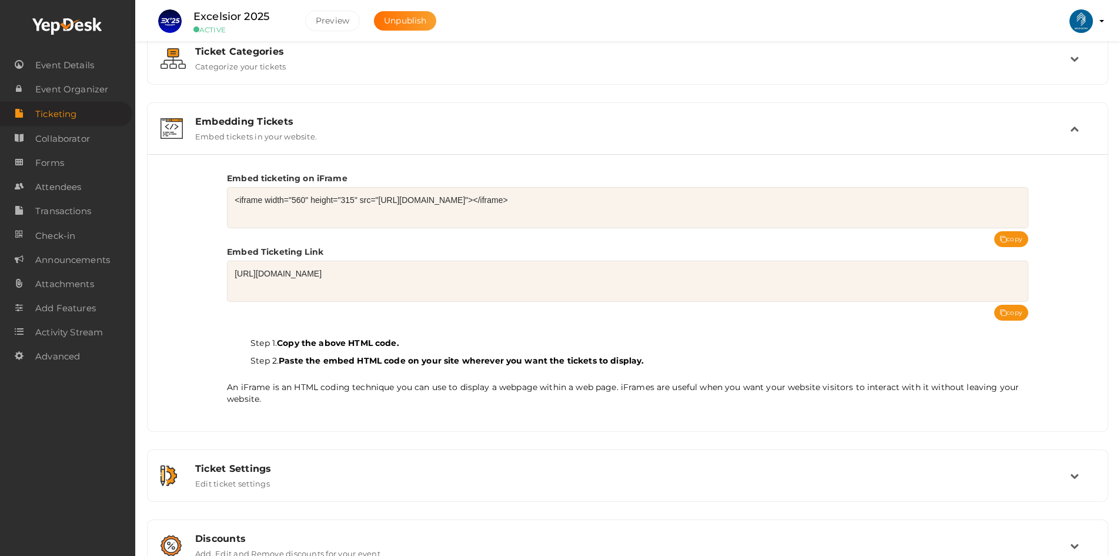
scroll to position [109, 0]
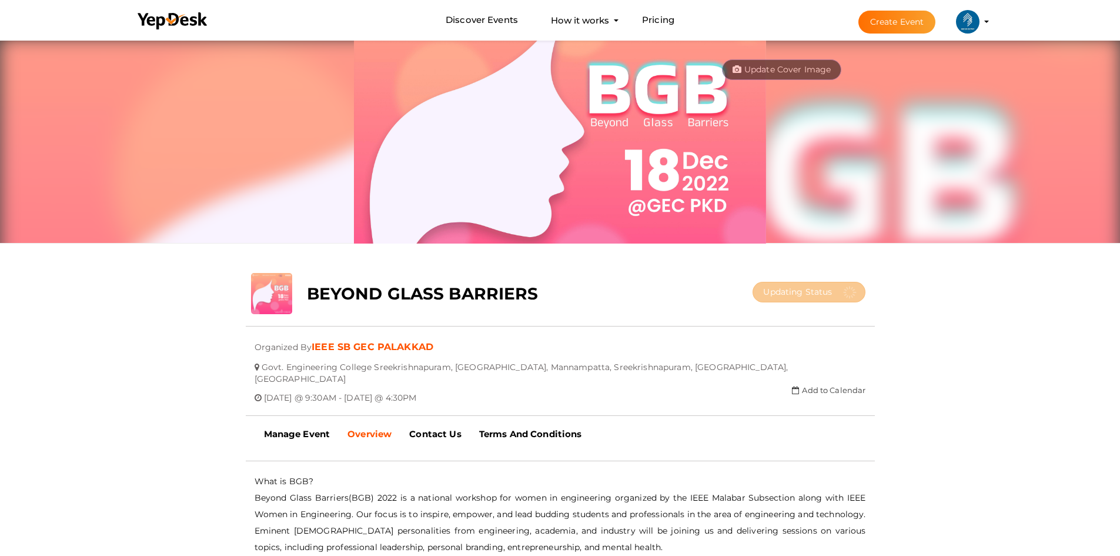
scroll to position [176, 0]
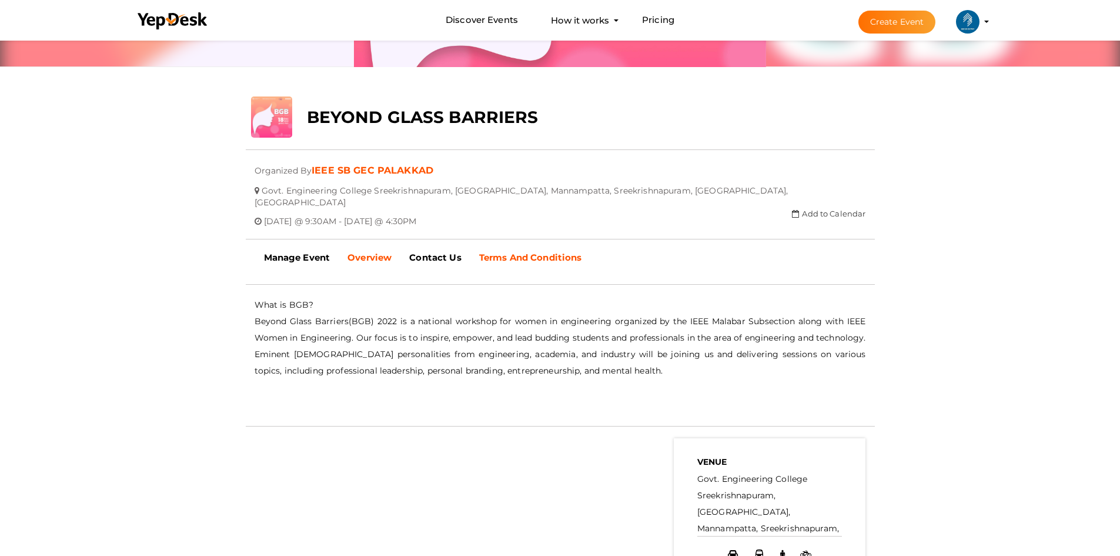
click at [500, 252] on link "Terms And Conditions" at bounding box center [530, 257] width 121 height 29
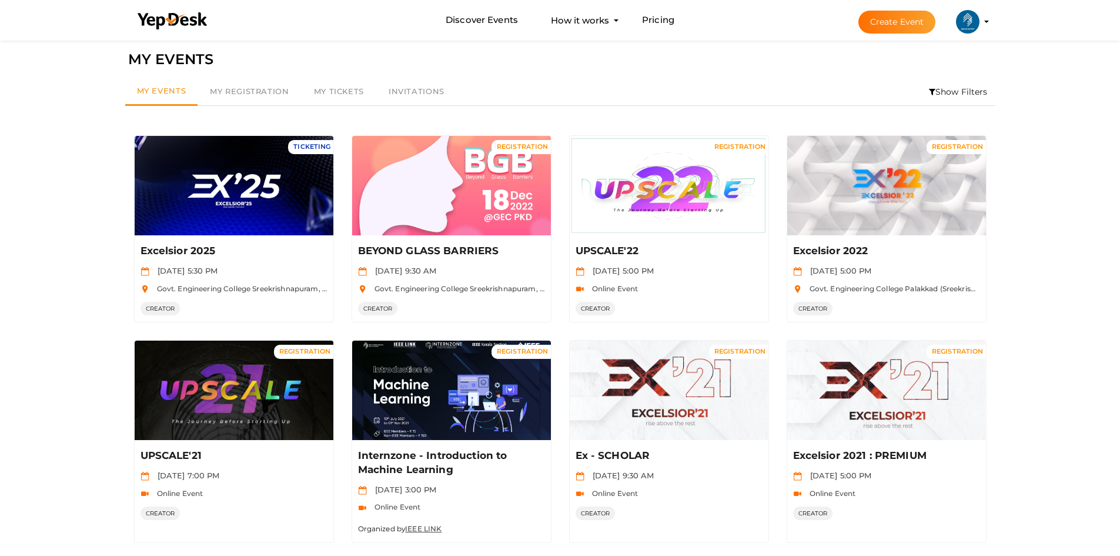
scroll to position [10, 0]
